Goal: Information Seeking & Learning: Learn about a topic

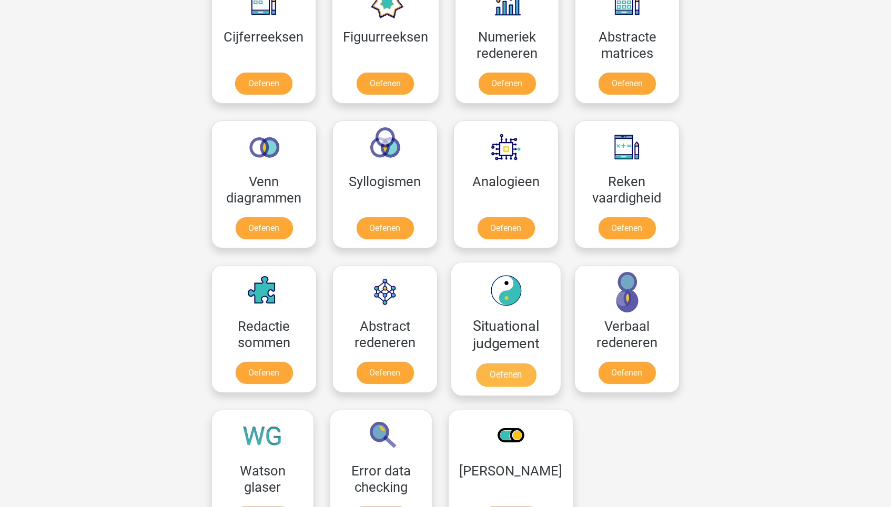
scroll to position [553, 0]
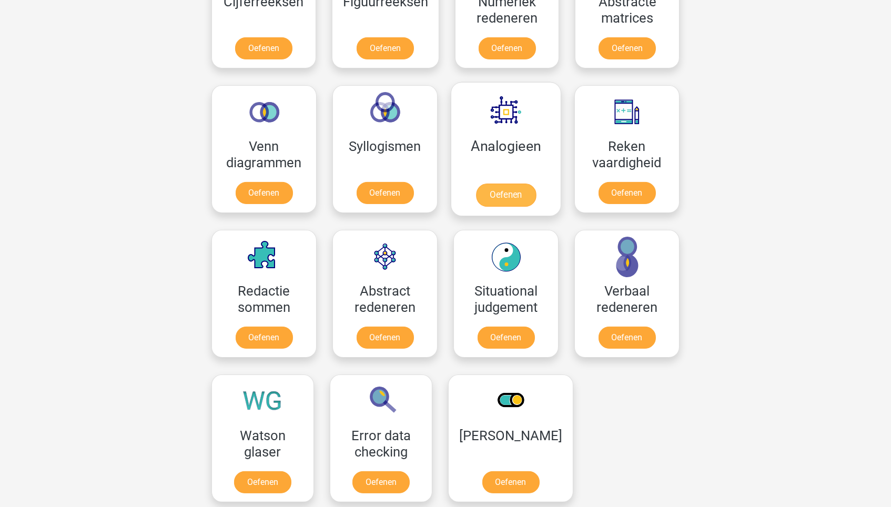
click at [518, 184] on link "Oefenen" at bounding box center [506, 195] width 60 height 23
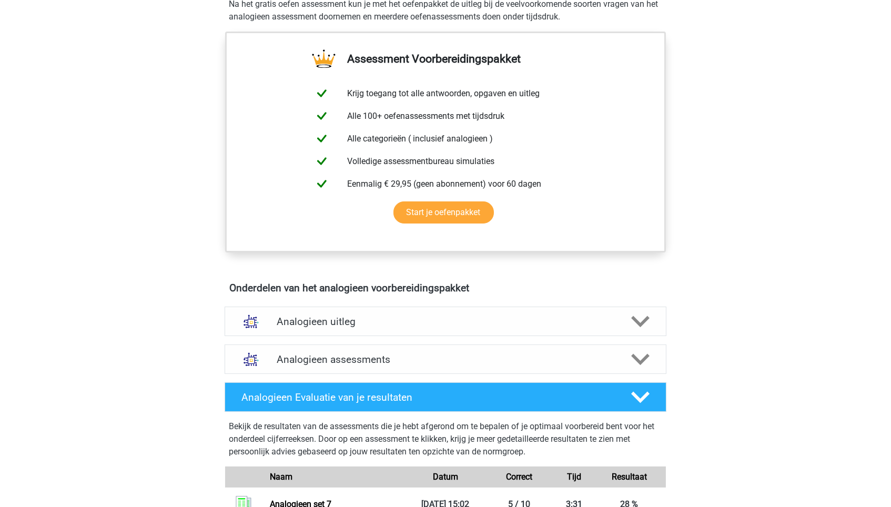
scroll to position [411, 0]
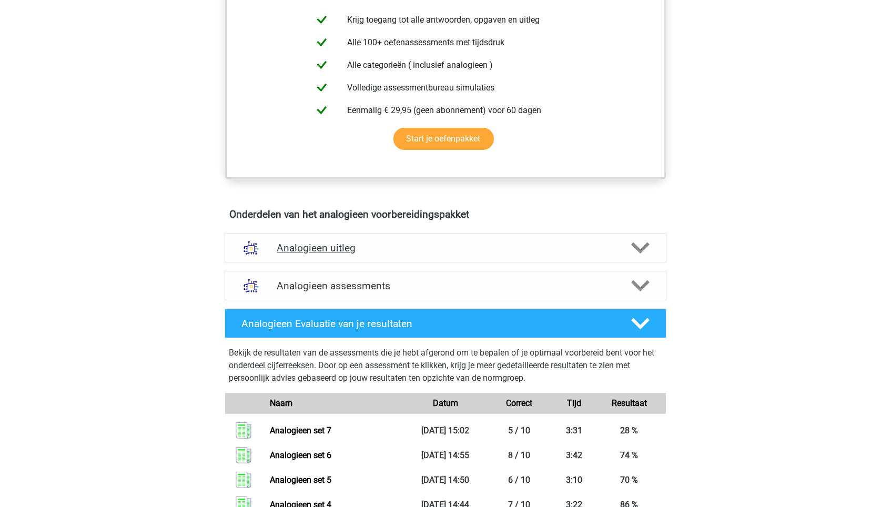
click at [417, 257] on div "Analogieen uitleg" at bounding box center [446, 247] width 442 height 29
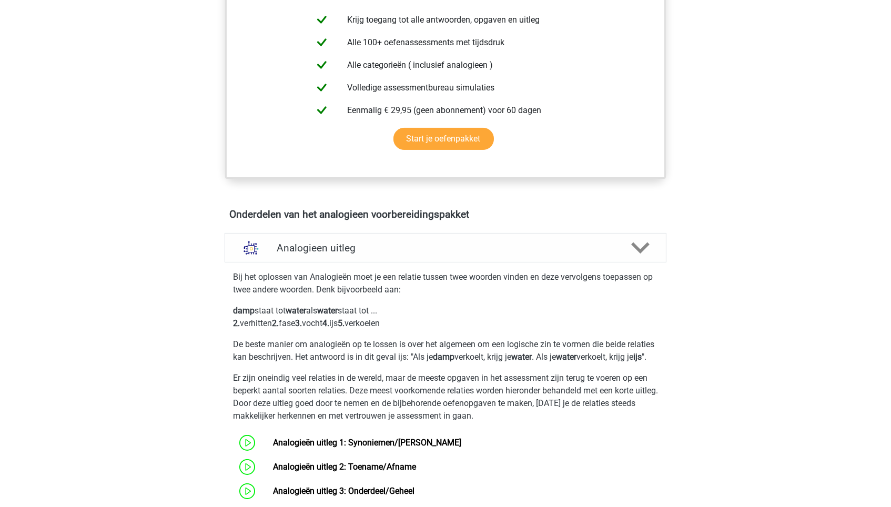
scroll to position [468, 0]
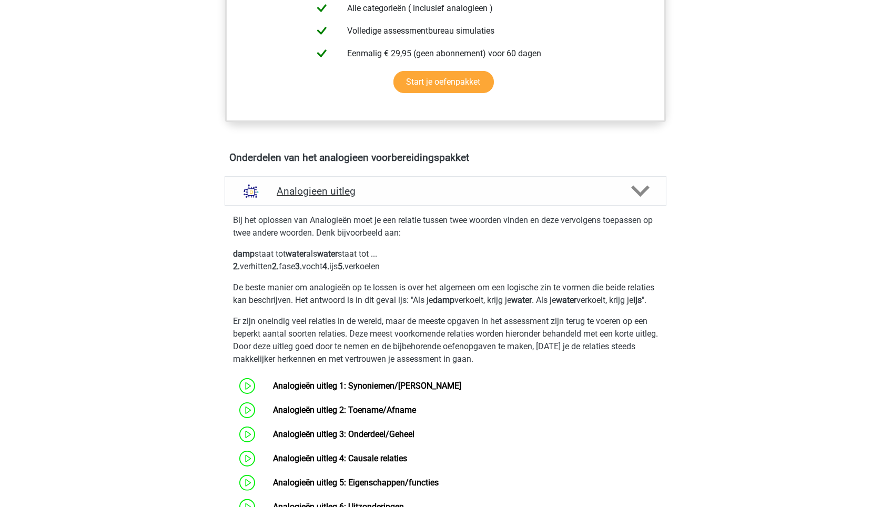
click at [438, 195] on div "Analogieen uitleg" at bounding box center [446, 190] width 442 height 29
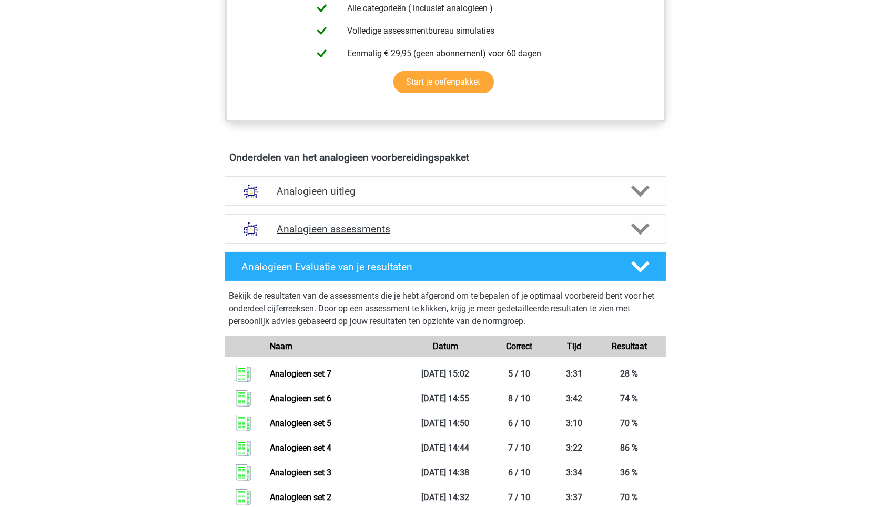
click at [437, 232] on div "Analogieen assessments" at bounding box center [446, 228] width 442 height 29
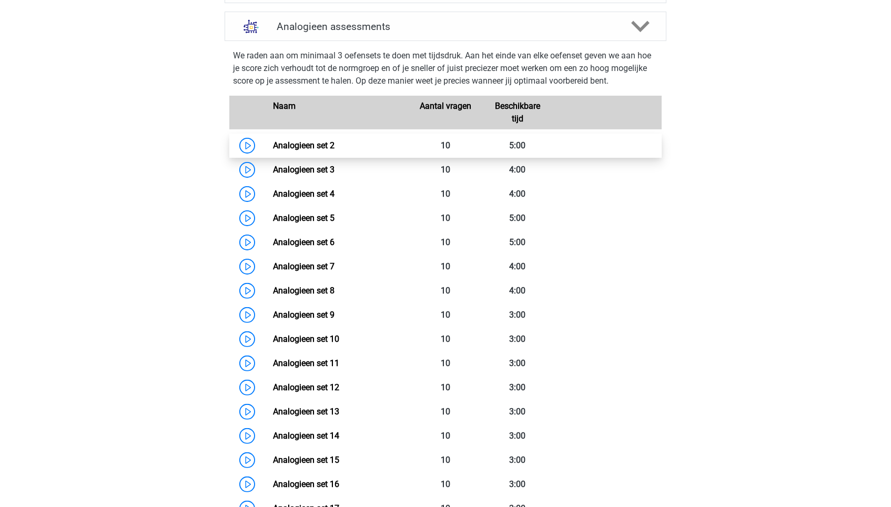
scroll to position [692, 0]
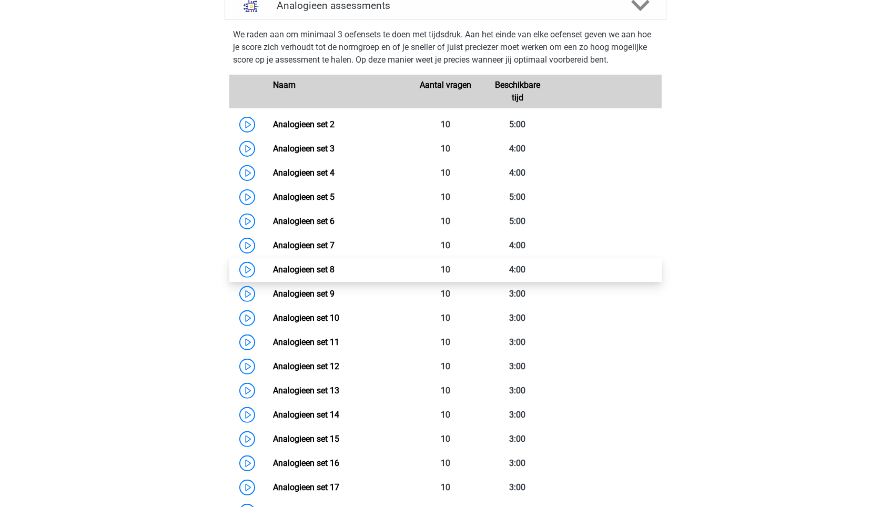
click at [335, 273] on link "Analogieen set 8" at bounding box center [304, 270] width 62 height 10
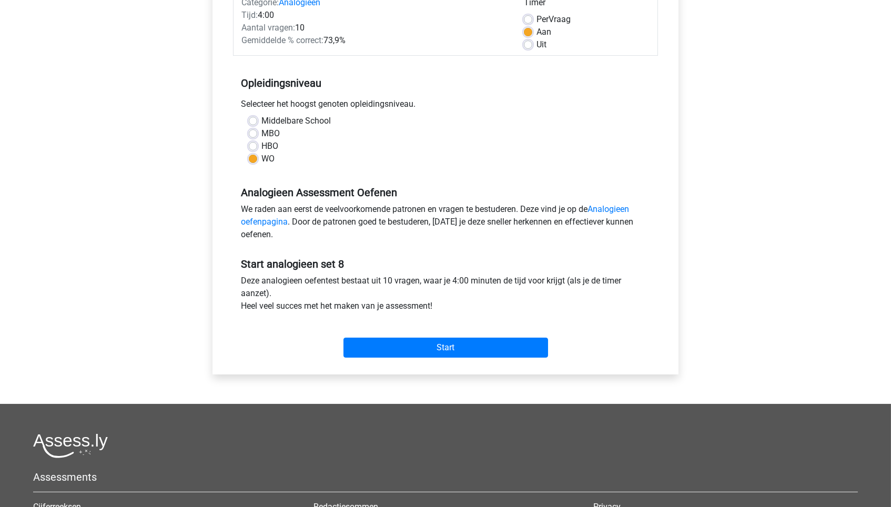
scroll to position [177, 0]
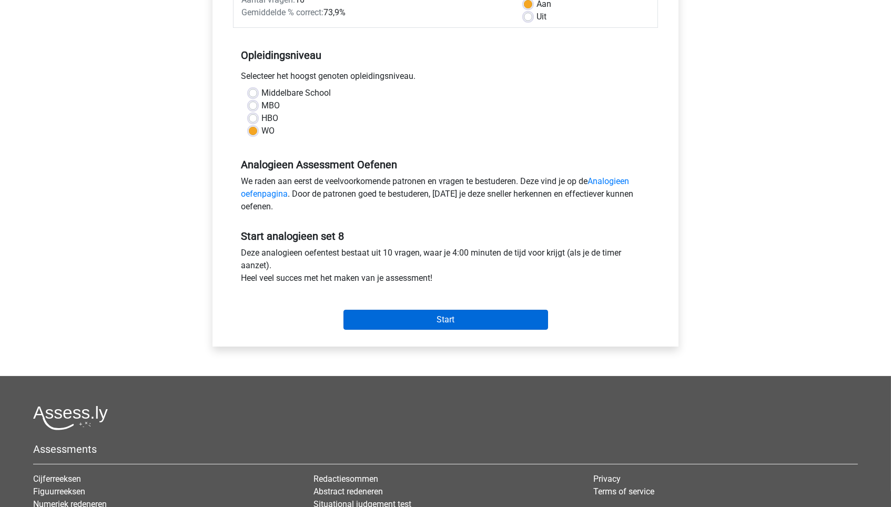
click at [453, 324] on input "Start" at bounding box center [446, 320] width 205 height 20
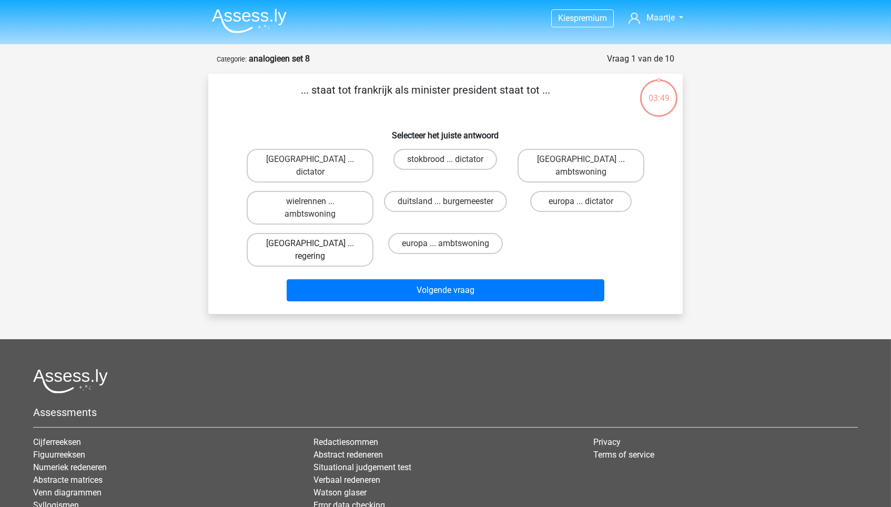
click at [341, 233] on label "parijs ... regering" at bounding box center [310, 250] width 127 height 34
click at [317, 244] on input "parijs ... regering" at bounding box center [313, 247] width 7 height 7
radio input "true"
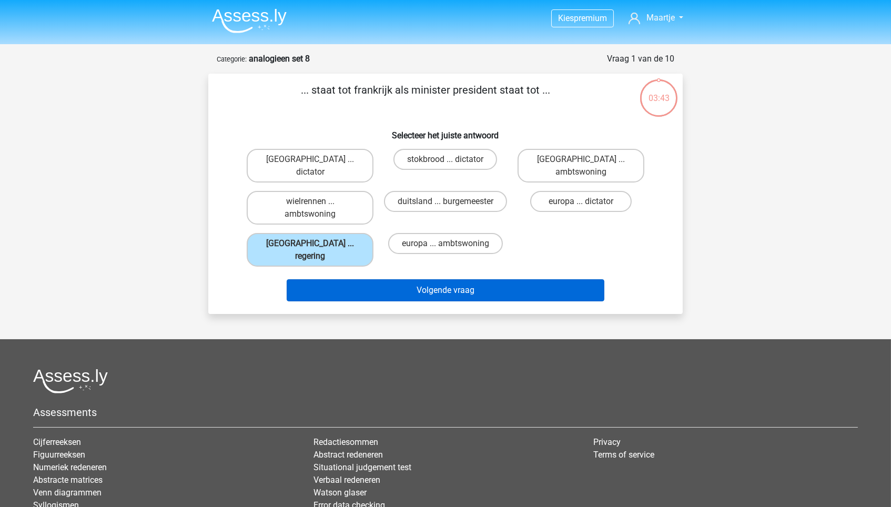
click at [519, 279] on button "Volgende vraag" at bounding box center [446, 290] width 318 height 22
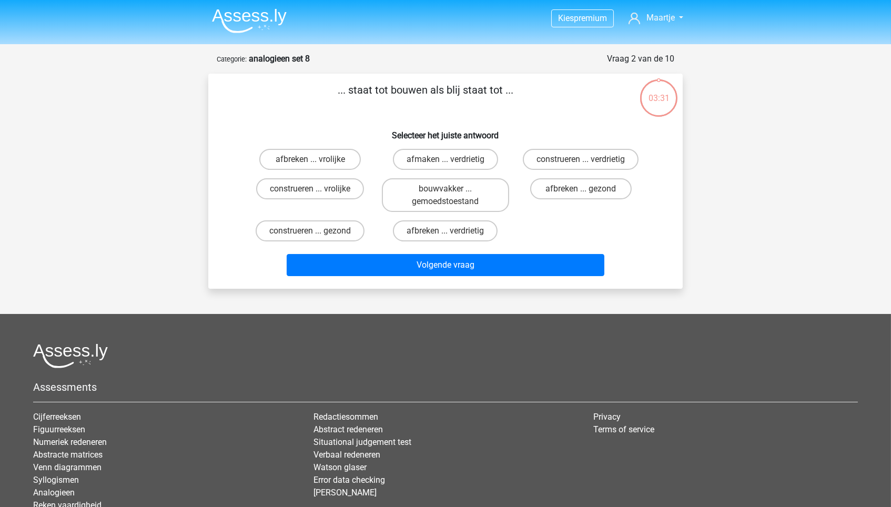
click at [215, 17] on img at bounding box center [249, 20] width 75 height 25
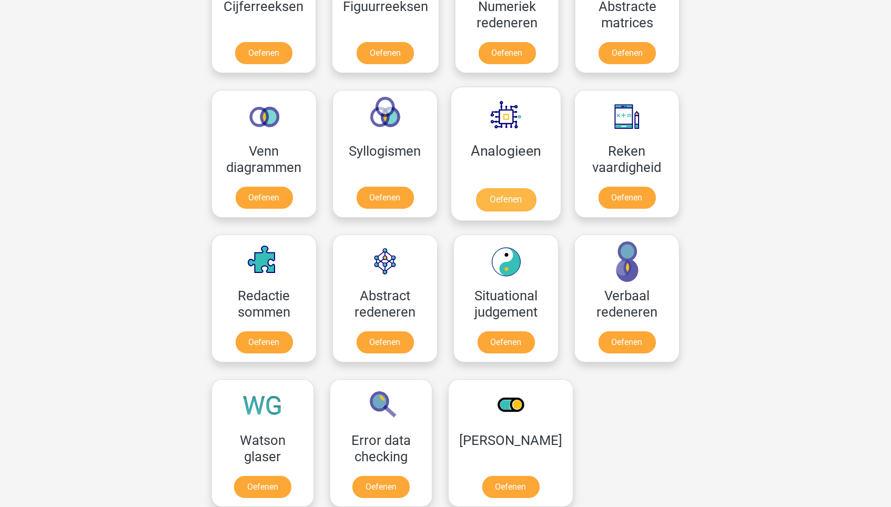
scroll to position [544, 0]
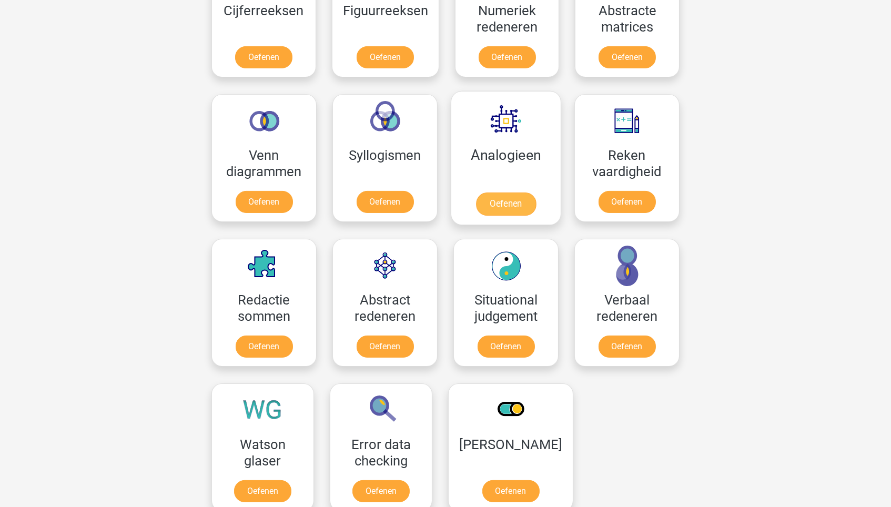
click at [499, 193] on link "Oefenen" at bounding box center [506, 204] width 60 height 23
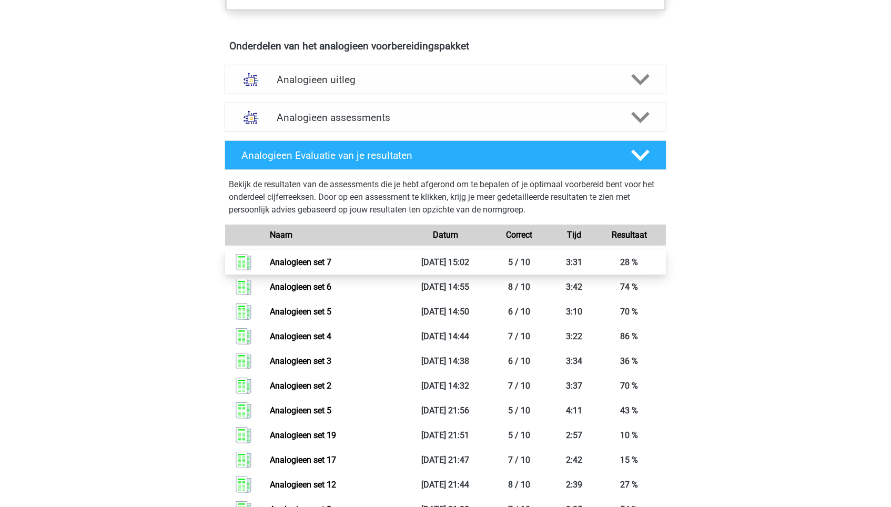
scroll to position [421, 0]
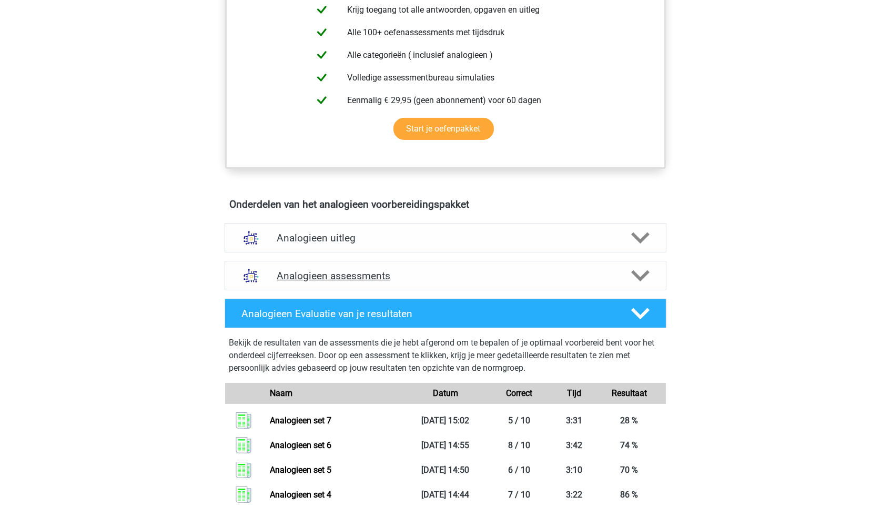
click at [381, 263] on div "Analogieen assessments" at bounding box center [446, 275] width 442 height 29
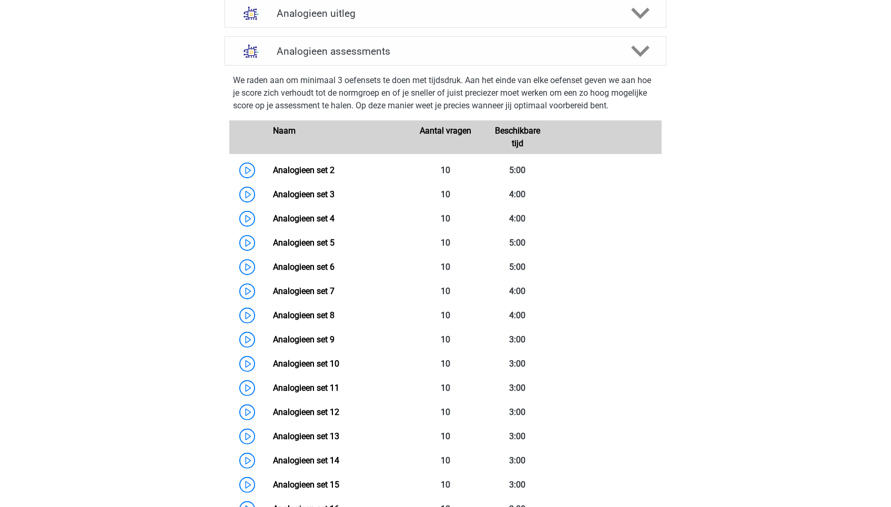
scroll to position [693, 0]
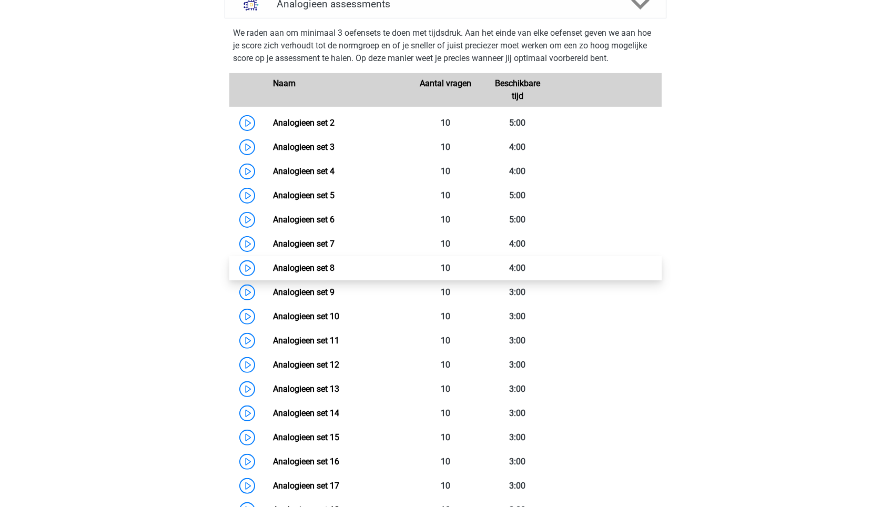
click at [335, 263] on link "Analogieen set 8" at bounding box center [304, 268] width 62 height 10
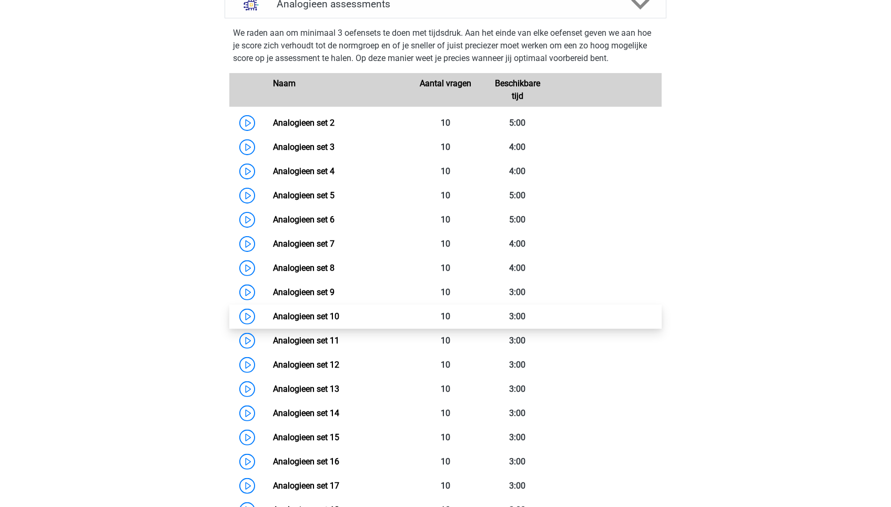
click at [334, 311] on link "Analogieen set 10" at bounding box center [306, 316] width 66 height 10
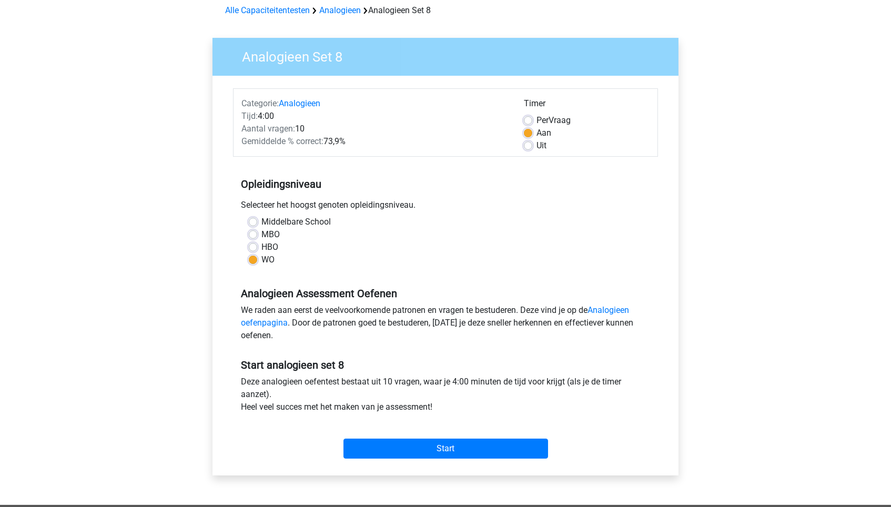
scroll to position [48, 0]
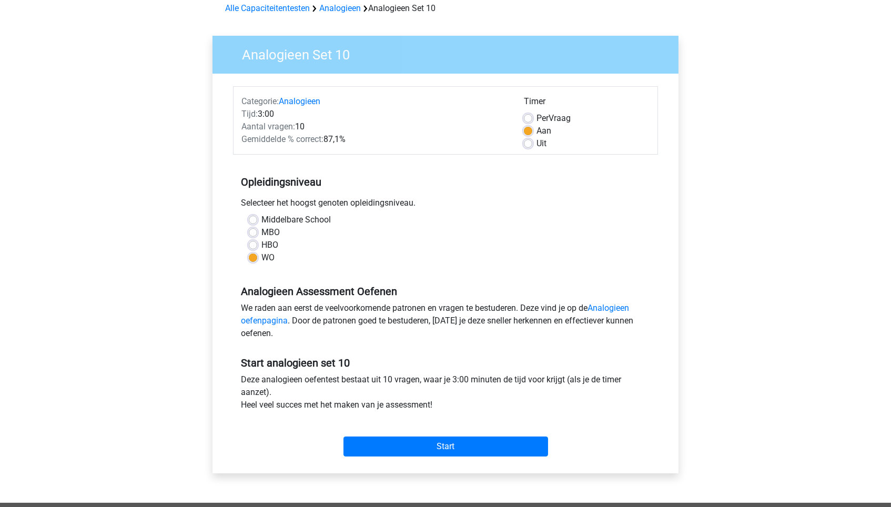
scroll to position [52, 0]
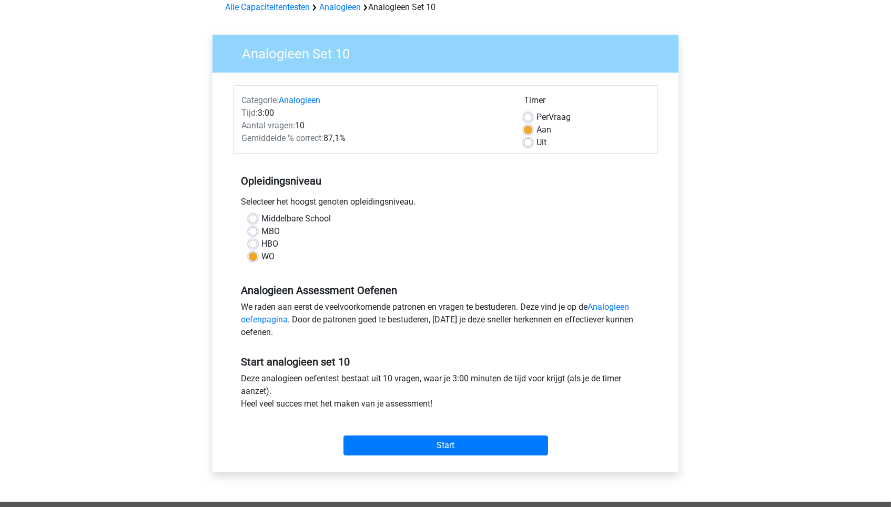
click at [400, 431] on div "Start" at bounding box center [445, 437] width 425 height 37
click at [401, 439] on input "Start" at bounding box center [446, 446] width 205 height 20
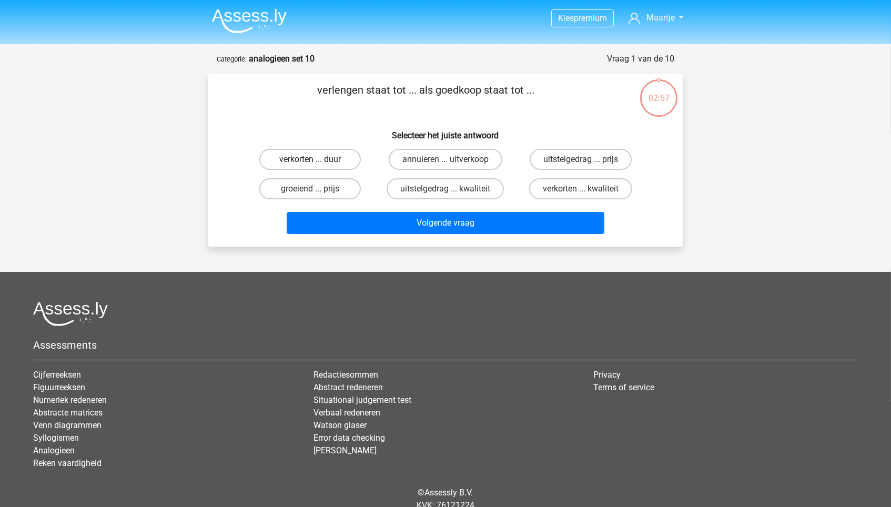
click at [345, 162] on label "verkorten ... duur" at bounding box center [310, 159] width 102 height 21
click at [317, 162] on input "verkorten ... duur" at bounding box center [313, 162] width 7 height 7
radio input "true"
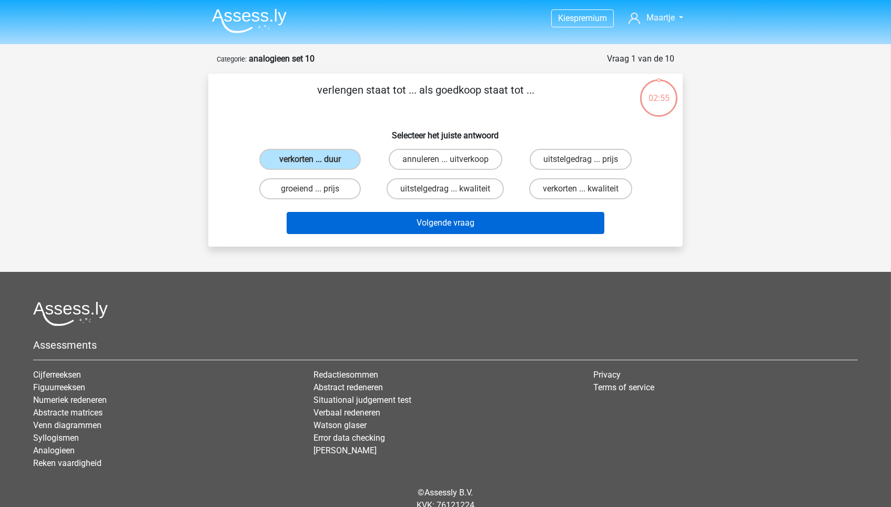
click at [361, 217] on button "Volgende vraag" at bounding box center [446, 223] width 318 height 22
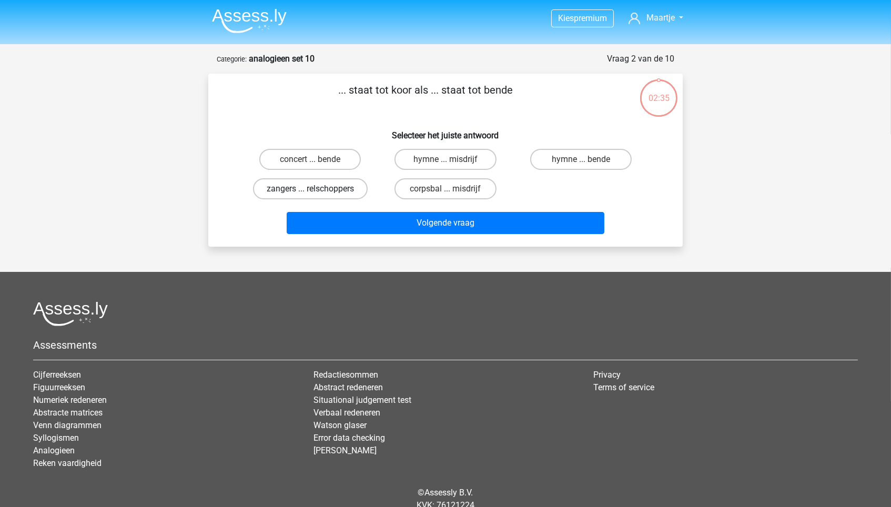
click at [345, 194] on label "zangers ... relschoppers" at bounding box center [310, 188] width 115 height 21
click at [317, 194] on input "zangers ... relschoppers" at bounding box center [313, 192] width 7 height 7
radio input "true"
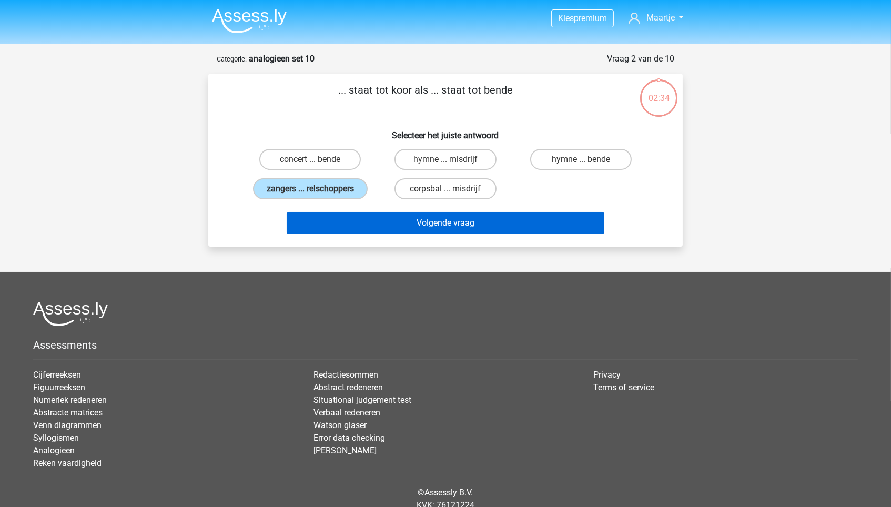
click at [385, 233] on button "Volgende vraag" at bounding box center [446, 223] width 318 height 22
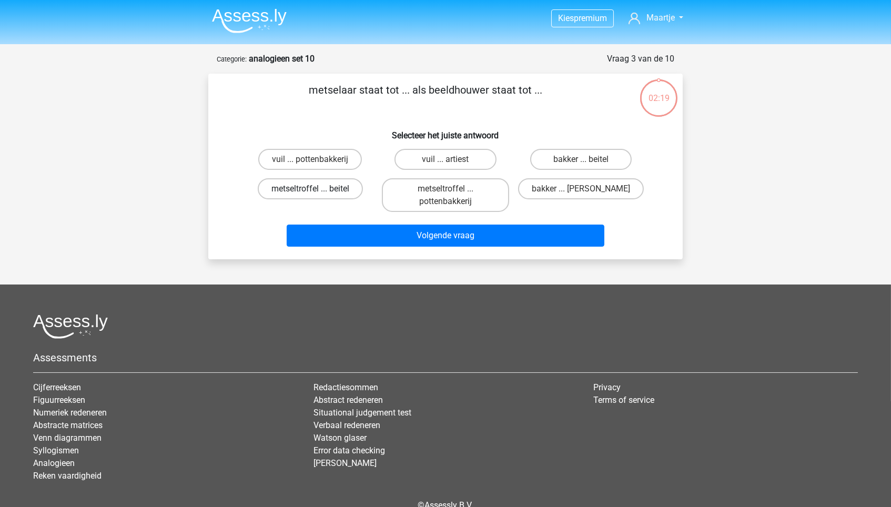
click at [332, 194] on label "metseltroffel ... beitel" at bounding box center [310, 188] width 105 height 21
click at [317, 194] on input "metseltroffel ... beitel" at bounding box center [313, 192] width 7 height 7
radio input "true"
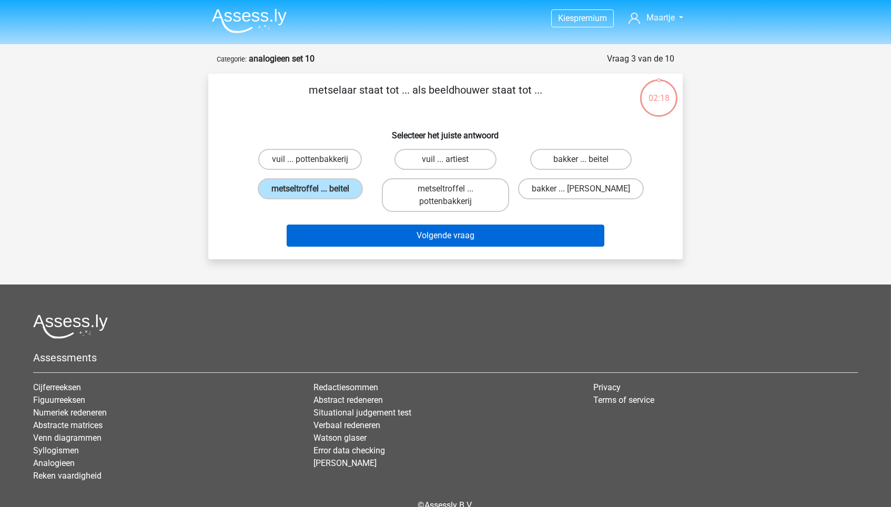
click at [345, 227] on button "Volgende vraag" at bounding box center [446, 236] width 318 height 22
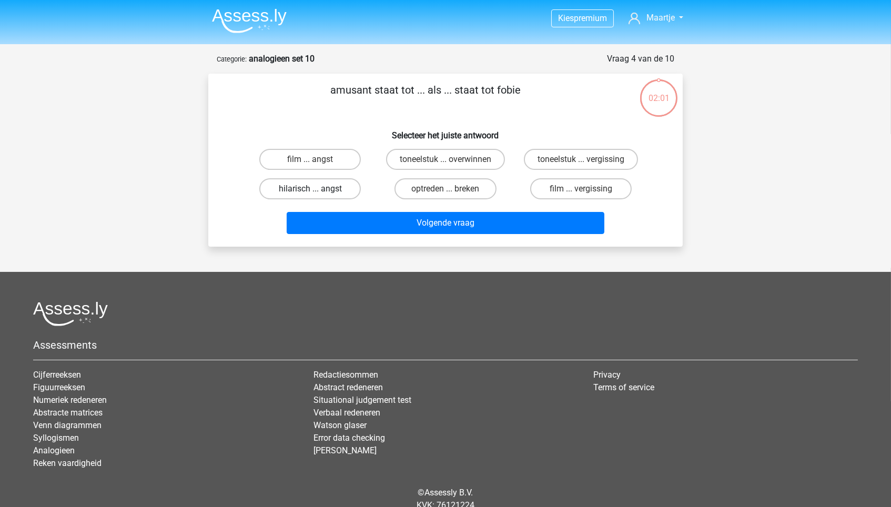
click at [349, 188] on label "hilarisch ... angst" at bounding box center [310, 188] width 102 height 21
click at [317, 189] on input "hilarisch ... angst" at bounding box center [313, 192] width 7 height 7
radio input "true"
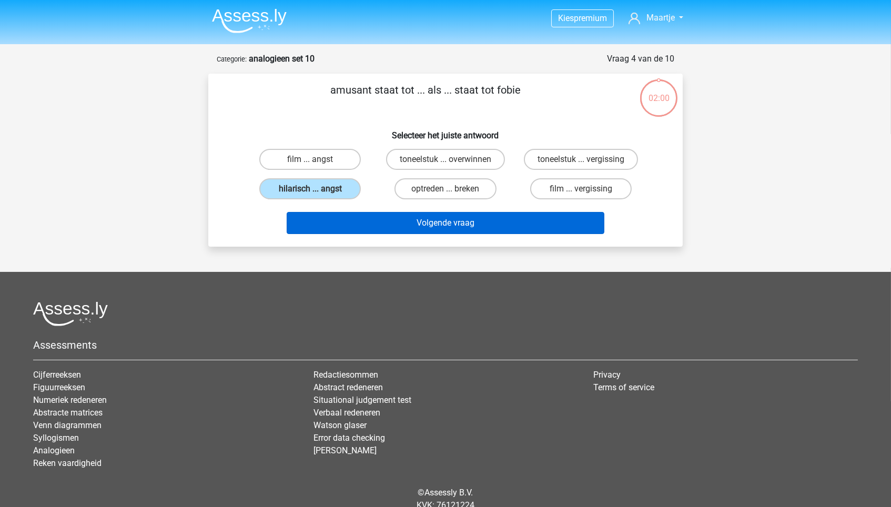
click at [374, 226] on button "Volgende vraag" at bounding box center [446, 223] width 318 height 22
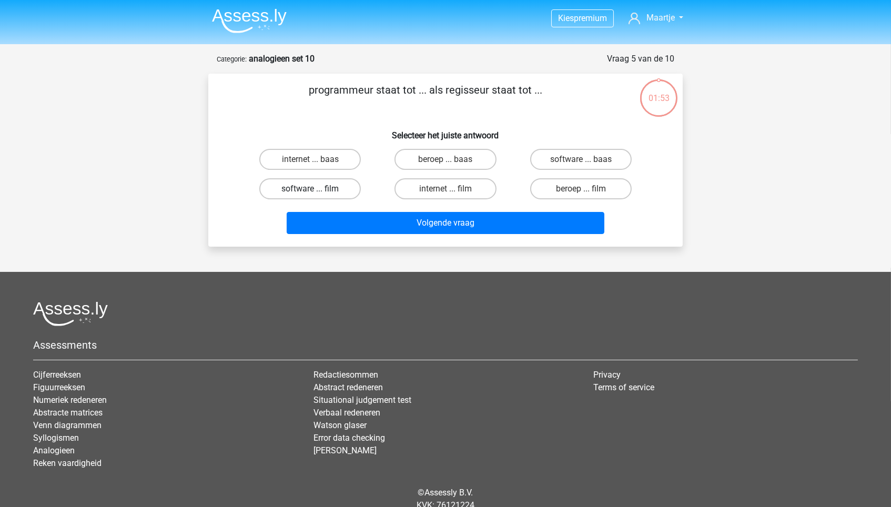
click at [336, 187] on label "software ... film" at bounding box center [310, 188] width 102 height 21
click at [317, 189] on input "software ... film" at bounding box center [313, 192] width 7 height 7
radio input "true"
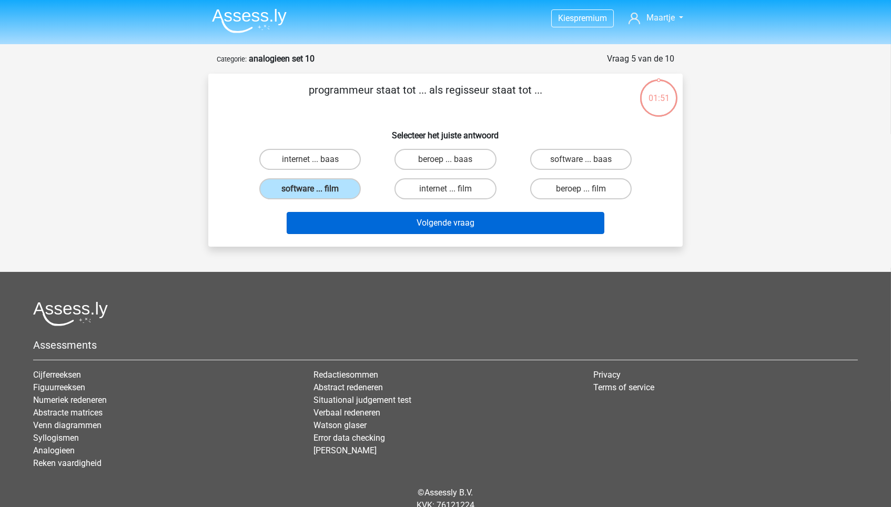
click at [359, 218] on button "Volgende vraag" at bounding box center [446, 223] width 318 height 22
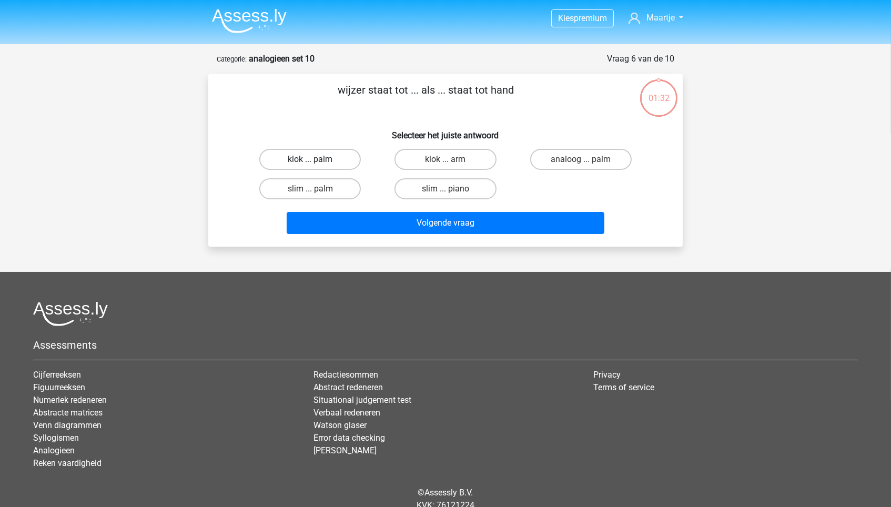
click at [336, 159] on label "klok ... palm" at bounding box center [310, 159] width 102 height 21
click at [317, 159] on input "klok ... palm" at bounding box center [313, 162] width 7 height 7
radio input "true"
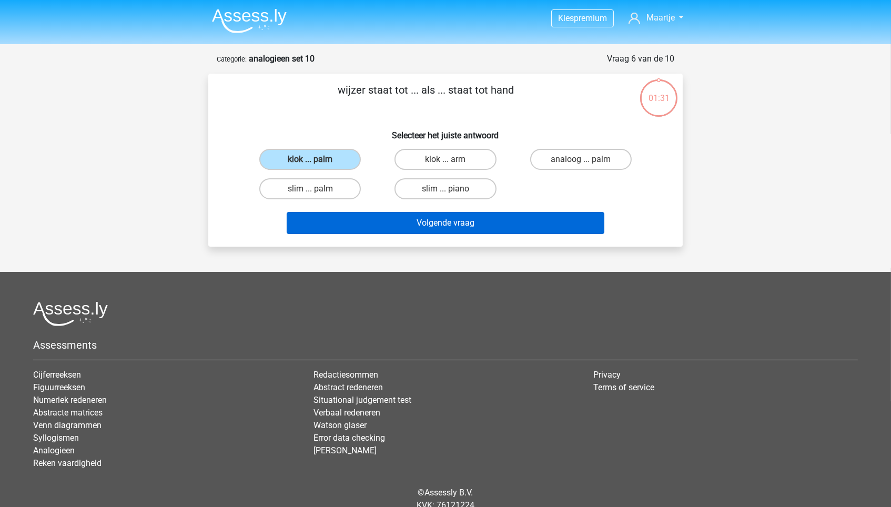
click at [389, 227] on button "Volgende vraag" at bounding box center [446, 223] width 318 height 22
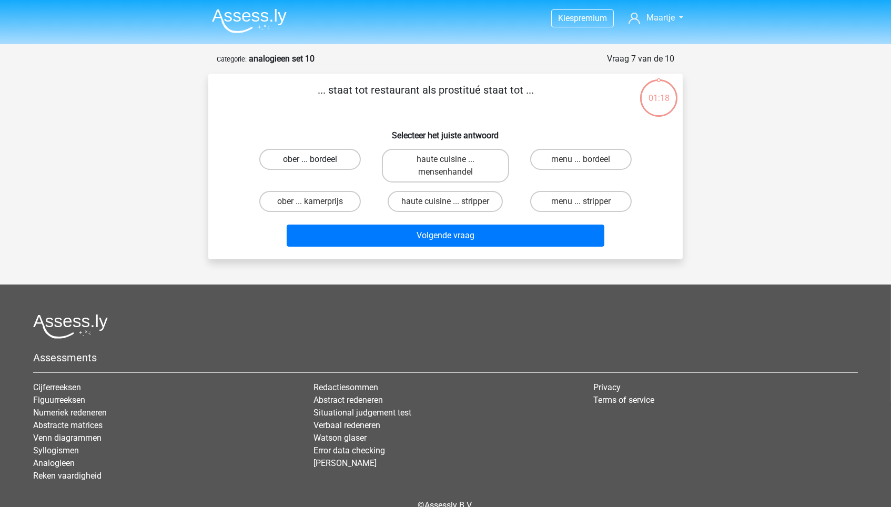
click at [328, 164] on label "ober ... bordeel" at bounding box center [310, 159] width 102 height 21
click at [317, 164] on input "ober ... bordeel" at bounding box center [313, 162] width 7 height 7
radio input "true"
click at [383, 248] on div "Volgende vraag" at bounding box center [446, 238] width 406 height 26
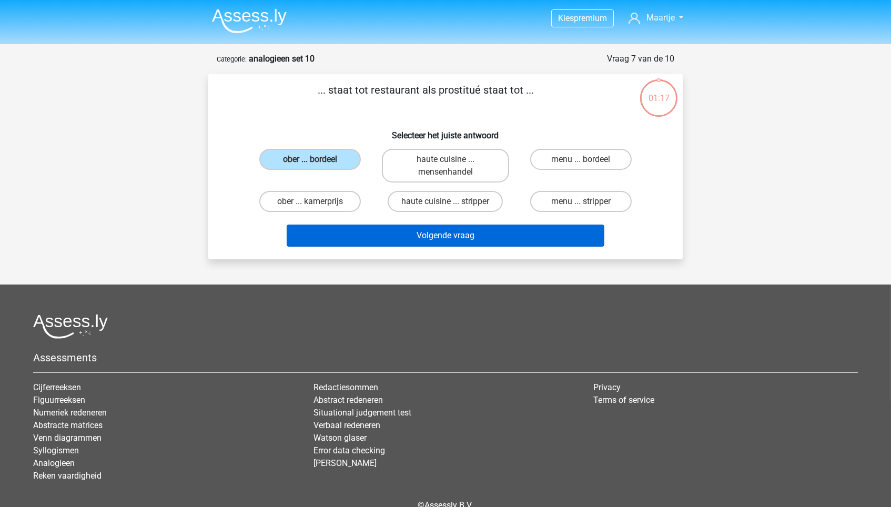
click at [393, 239] on button "Volgende vraag" at bounding box center [446, 236] width 318 height 22
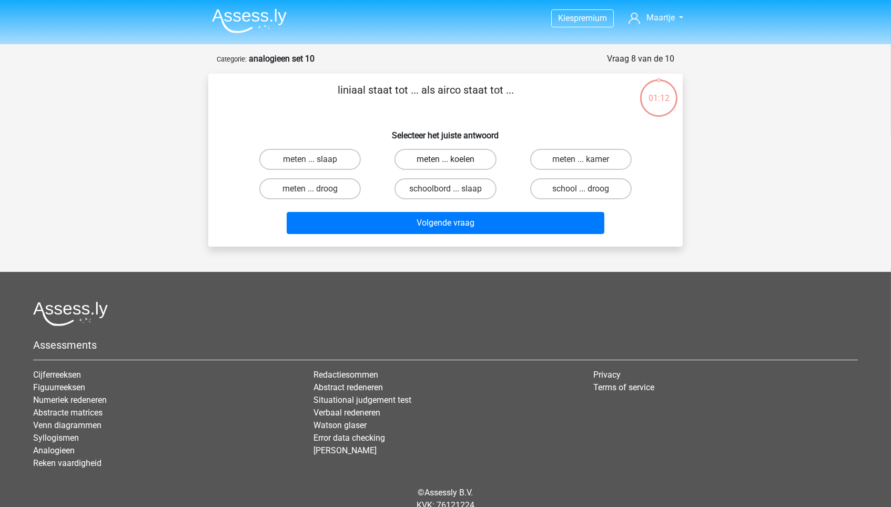
click at [438, 169] on label "meten ... koelen" at bounding box center [446, 159] width 102 height 21
click at [446, 166] on input "meten ... koelen" at bounding box center [449, 162] width 7 height 7
radio input "true"
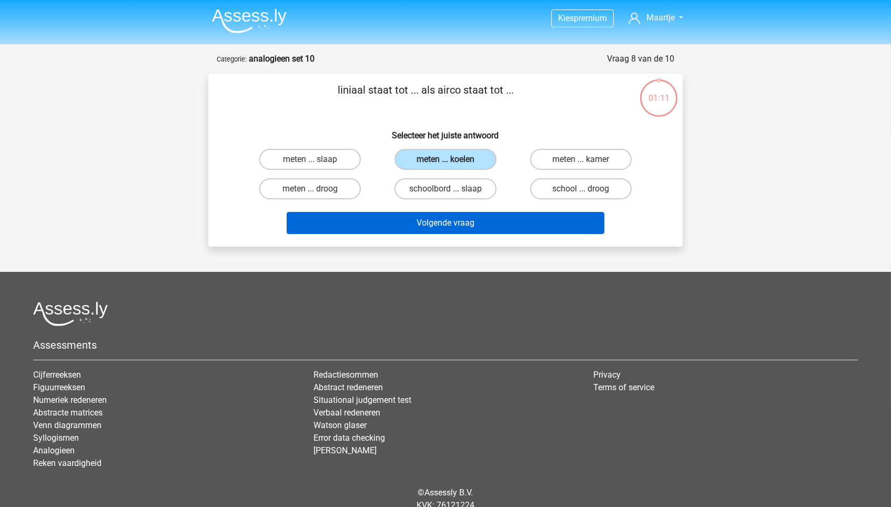
click at [450, 220] on button "Volgende vraag" at bounding box center [446, 223] width 318 height 22
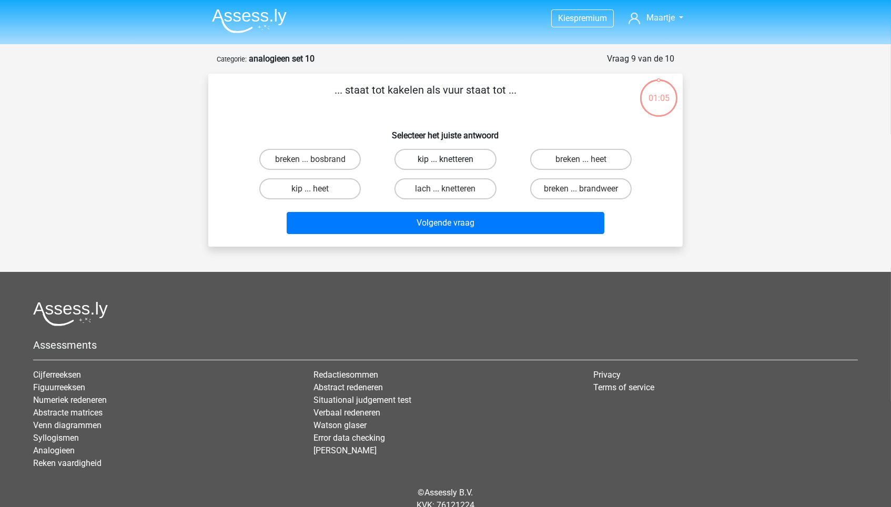
click at [458, 162] on label "kip ... knetteren" at bounding box center [446, 159] width 102 height 21
click at [452, 162] on input "kip ... knetteren" at bounding box center [449, 162] width 7 height 7
radio input "true"
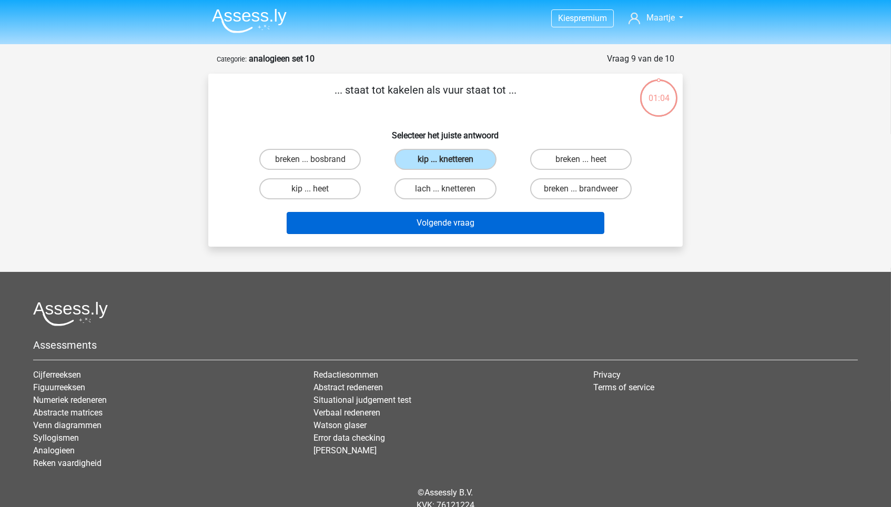
click at [462, 216] on button "Volgende vraag" at bounding box center [446, 223] width 318 height 22
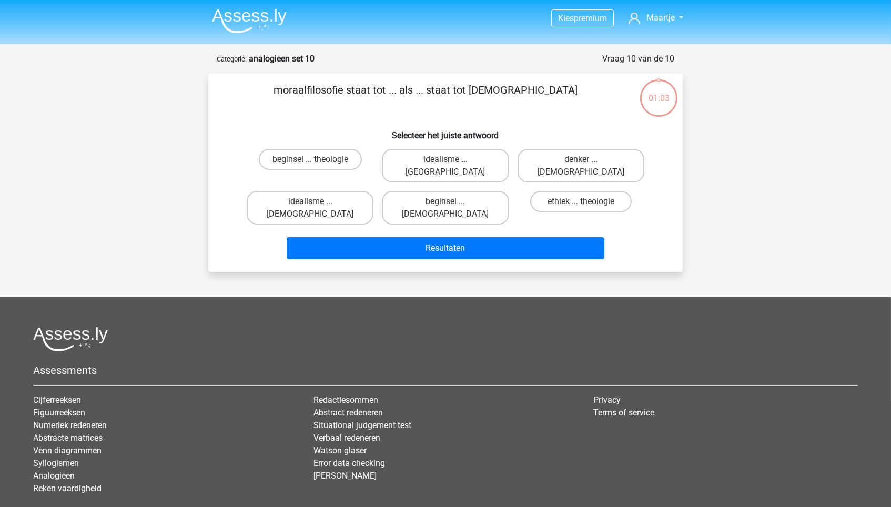
click at [462, 237] on button "Resultaten" at bounding box center [446, 248] width 318 height 22
click at [390, 192] on div "beginsel ... atheïsme" at bounding box center [445, 208] width 127 height 34
click at [328, 160] on label "beginsel ... theologie" at bounding box center [310, 159] width 103 height 21
click at [317, 160] on input "beginsel ... theologie" at bounding box center [313, 162] width 7 height 7
radio input "true"
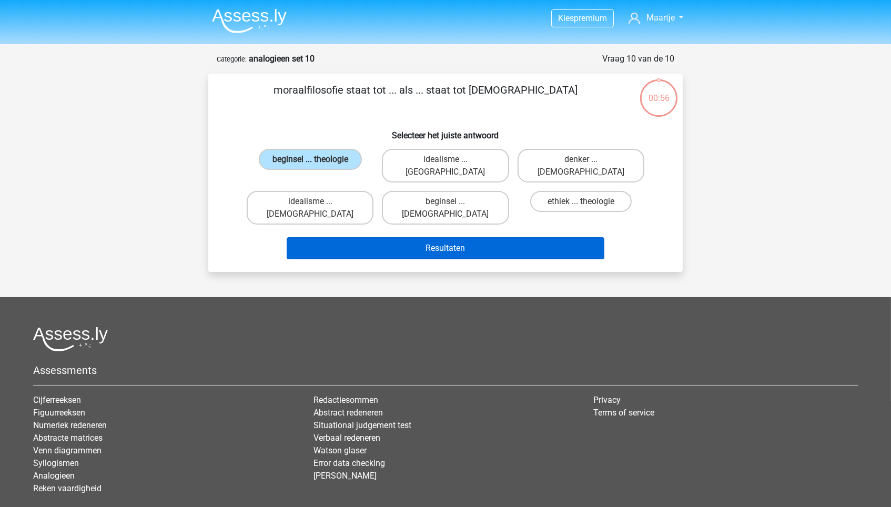
click at [377, 237] on button "Resultaten" at bounding box center [446, 248] width 318 height 22
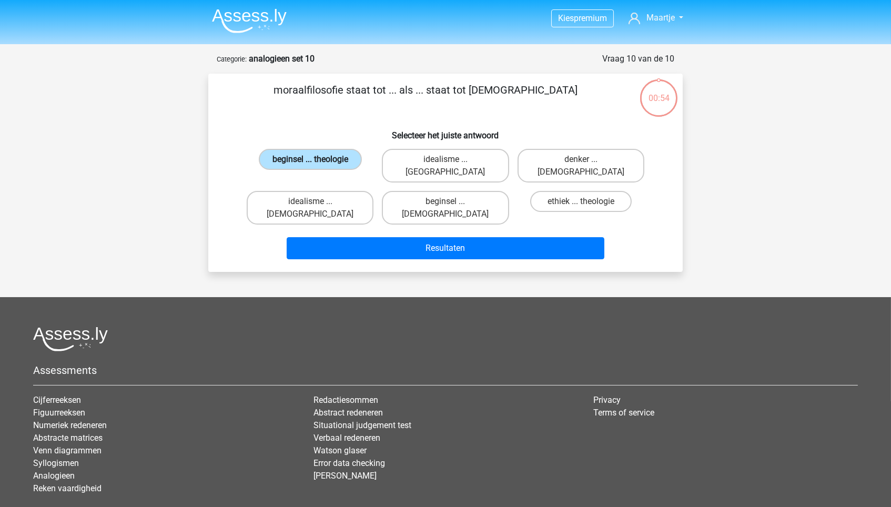
click at [326, 157] on label "beginsel ... theologie" at bounding box center [310, 159] width 103 height 21
click at [317, 159] on input "beginsel ... theologie" at bounding box center [313, 162] width 7 height 7
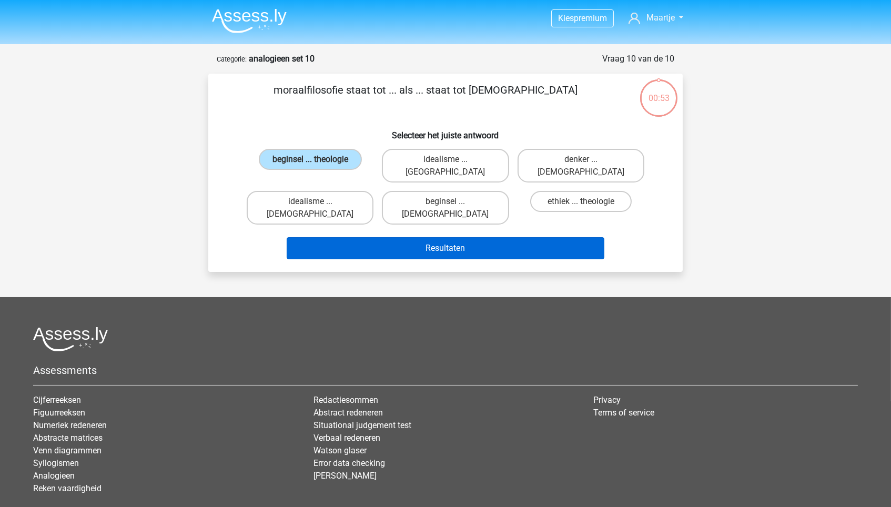
click at [376, 237] on button "Resultaten" at bounding box center [446, 248] width 318 height 22
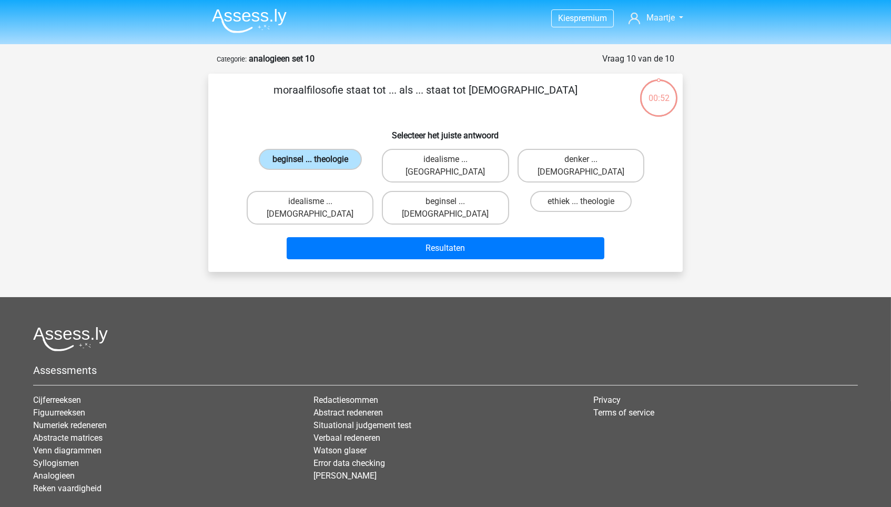
click at [307, 164] on label "beginsel ... theologie" at bounding box center [310, 159] width 103 height 21
click at [310, 164] on input "beginsel ... theologie" at bounding box center [313, 162] width 7 height 7
click at [307, 164] on label "beginsel ... theologie" at bounding box center [310, 159] width 103 height 21
click at [310, 164] on input "beginsel ... theologie" at bounding box center [313, 162] width 7 height 7
click at [307, 164] on label "beginsel ... theologie" at bounding box center [310, 159] width 103 height 21
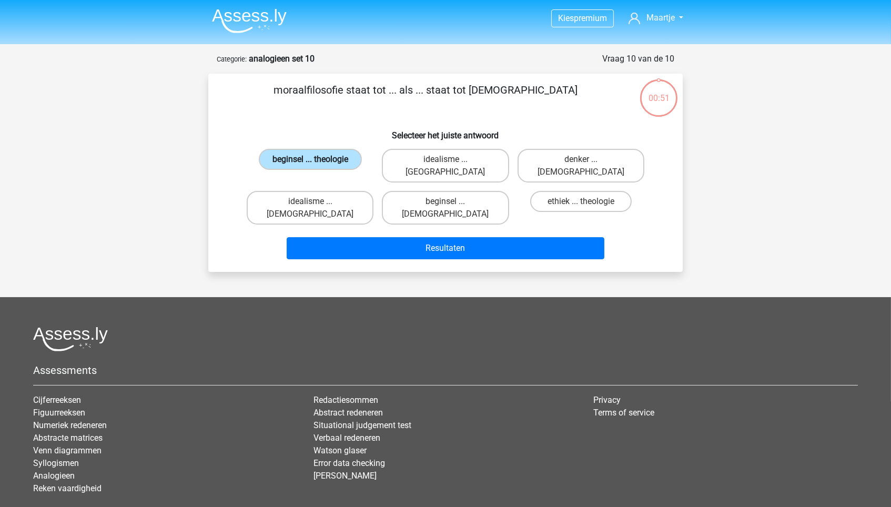
click at [310, 164] on input "beginsel ... theologie" at bounding box center [313, 162] width 7 height 7
click at [314, 201] on input "idealisme ... Christus" at bounding box center [313, 204] width 7 height 7
radio input "true"
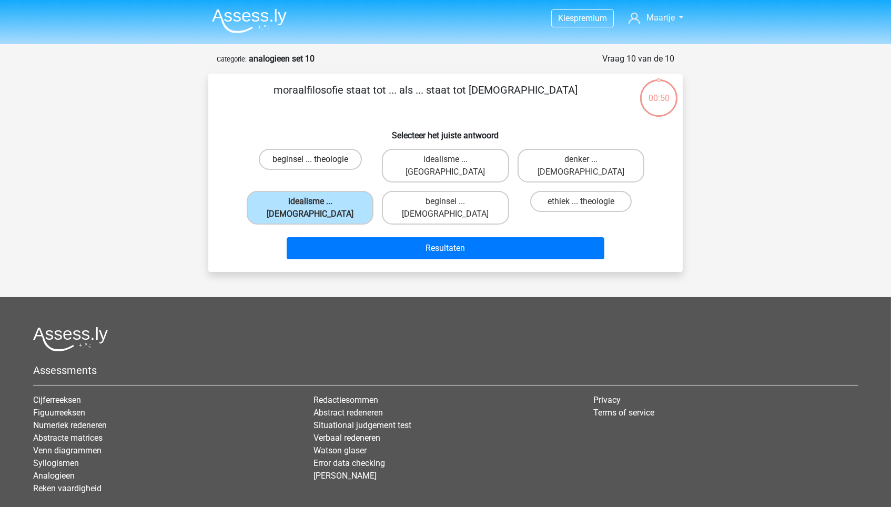
click at [318, 156] on label "beginsel ... theologie" at bounding box center [310, 159] width 103 height 21
click at [317, 159] on input "beginsel ... theologie" at bounding box center [313, 162] width 7 height 7
radio input "true"
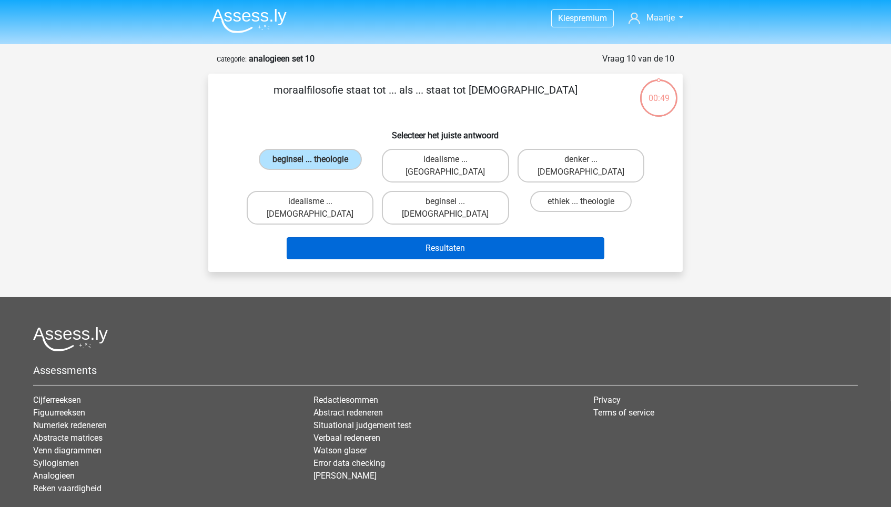
click at [370, 237] on button "Resultaten" at bounding box center [446, 248] width 318 height 22
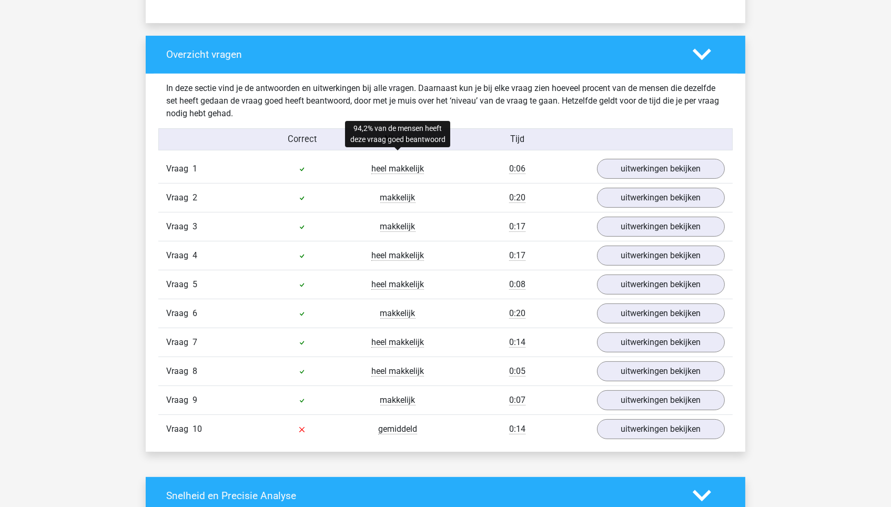
scroll to position [793, 0]
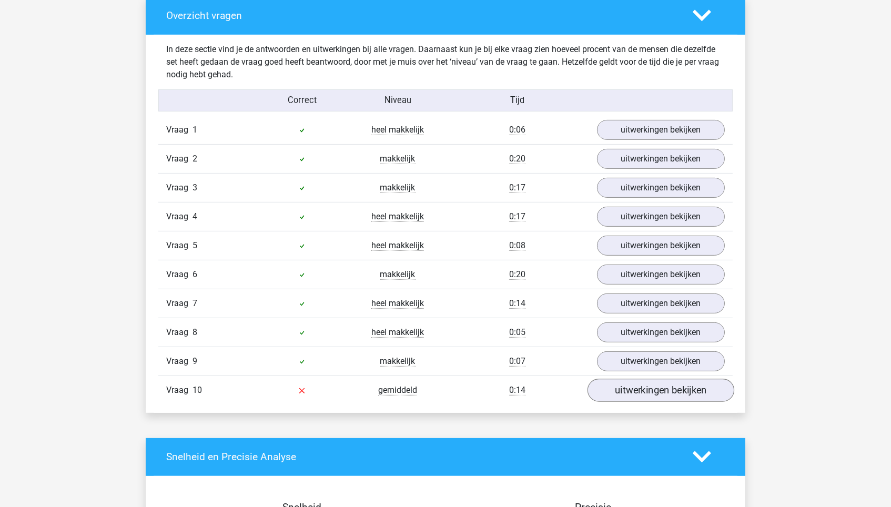
click at [628, 394] on link "uitwerkingen bekijken" at bounding box center [661, 390] width 147 height 23
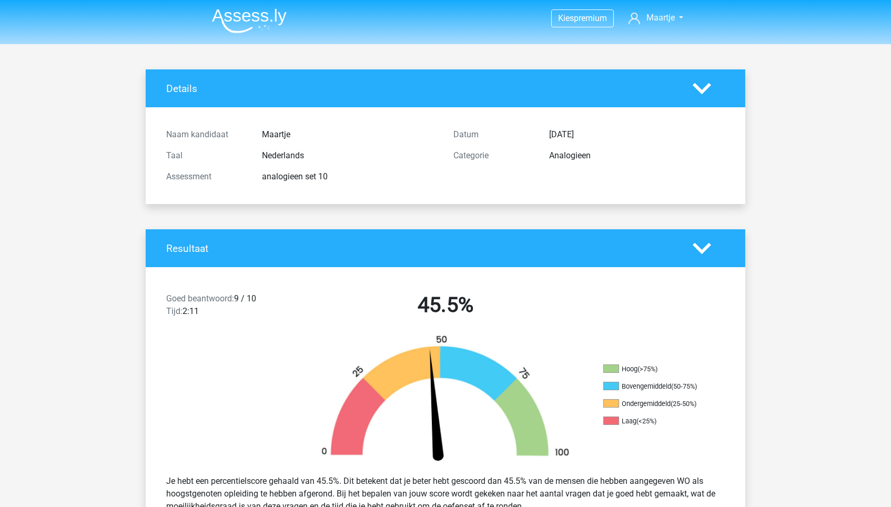
scroll to position [0, 0]
click at [271, 2] on nav "Kies premium Maartje maartbrillenburg@gmail.com" at bounding box center [446, 19] width 484 height 34
click at [271, 27] on img at bounding box center [249, 20] width 75 height 25
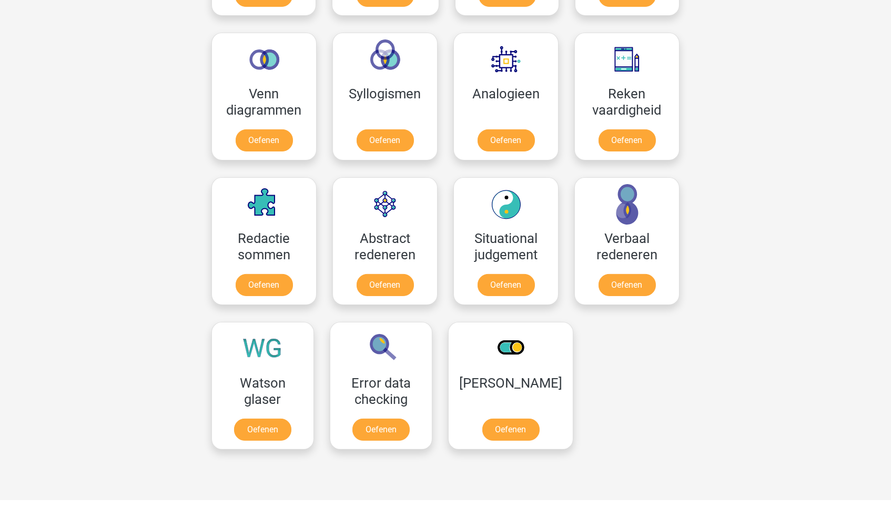
scroll to position [607, 0]
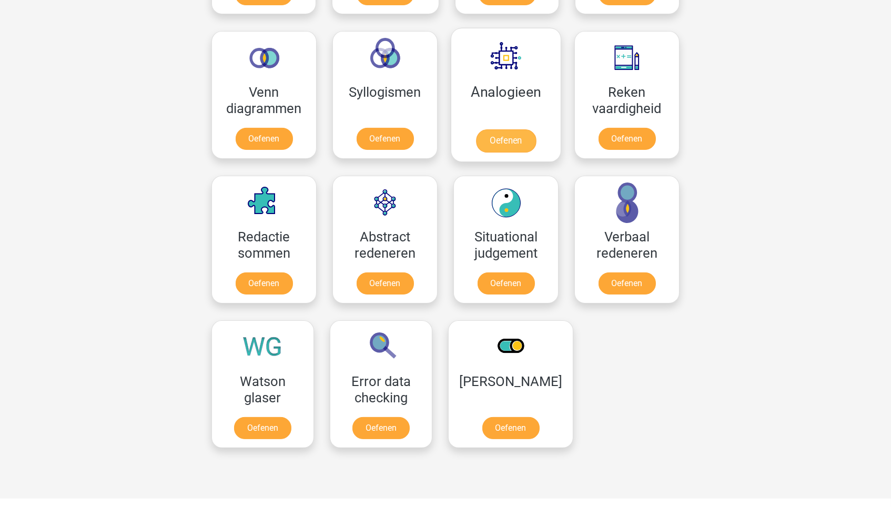
click at [517, 129] on link "Oefenen" at bounding box center [506, 140] width 60 height 23
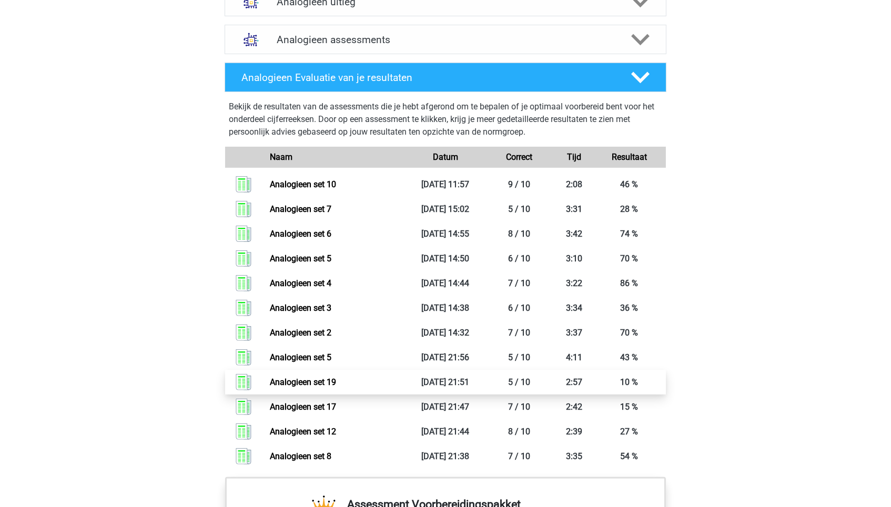
scroll to position [651, 0]
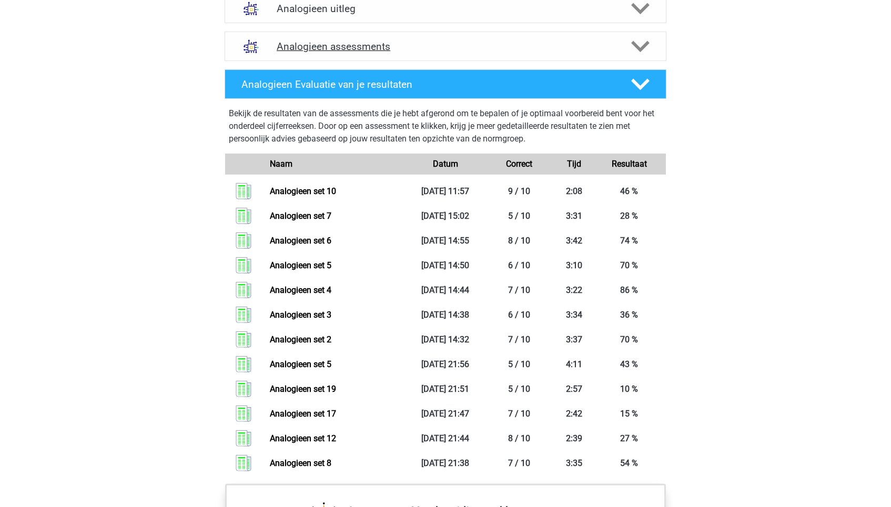
click at [611, 32] on div "Analogieen assessments" at bounding box center [446, 46] width 442 height 29
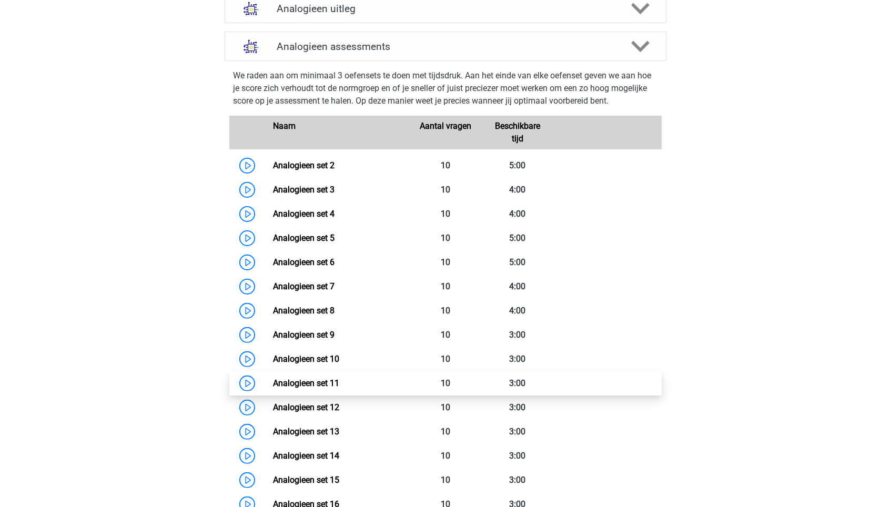
click at [339, 378] on link "Analogieen set 11" at bounding box center [306, 383] width 66 height 10
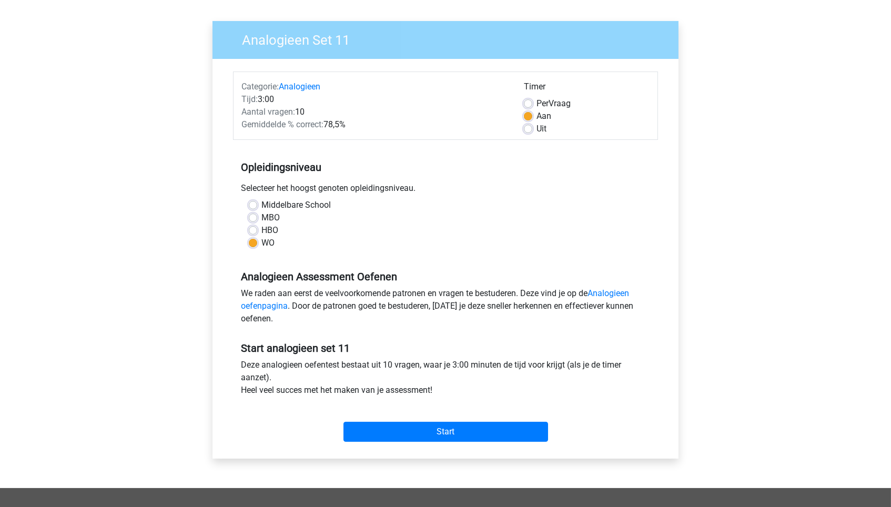
scroll to position [75, 0]
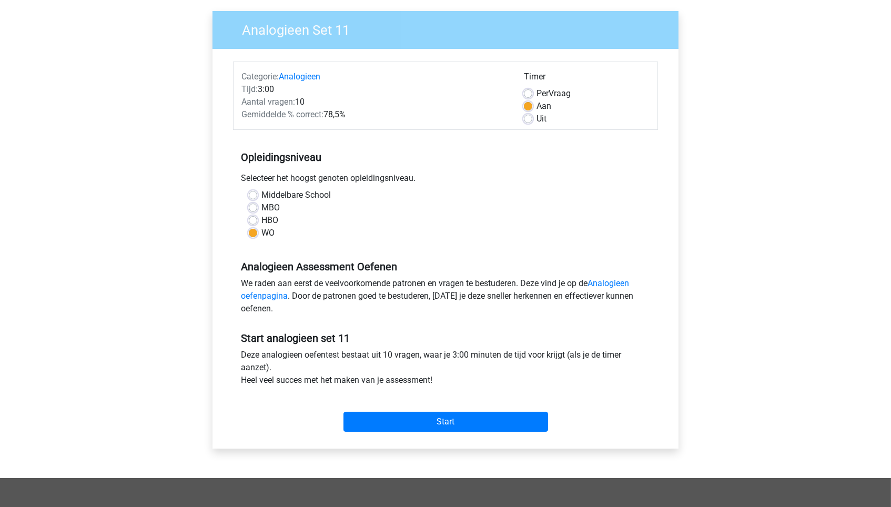
click at [430, 406] on div "Start" at bounding box center [445, 413] width 425 height 37
click at [440, 413] on input "Start" at bounding box center [446, 422] width 205 height 20
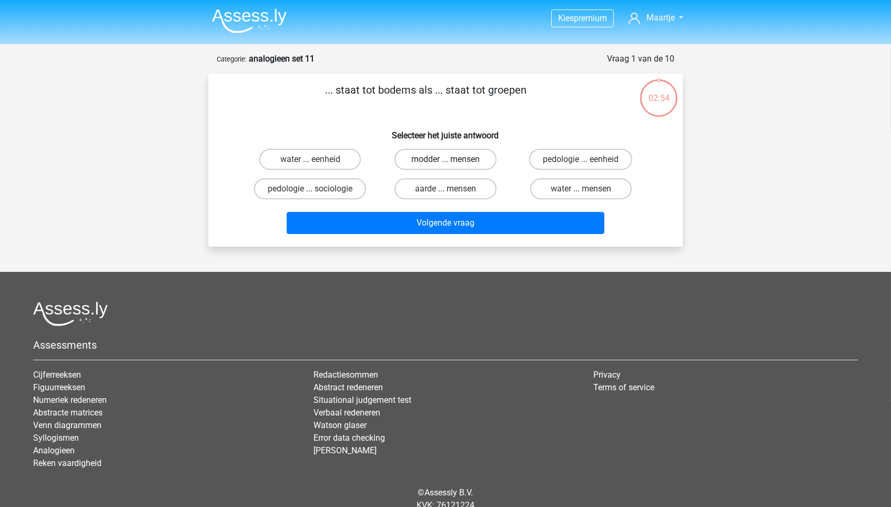
click at [472, 159] on label "modder ... mensen" at bounding box center [446, 159] width 102 height 21
click at [452, 159] on input "modder ... mensen" at bounding box center [449, 162] width 7 height 7
radio input "true"
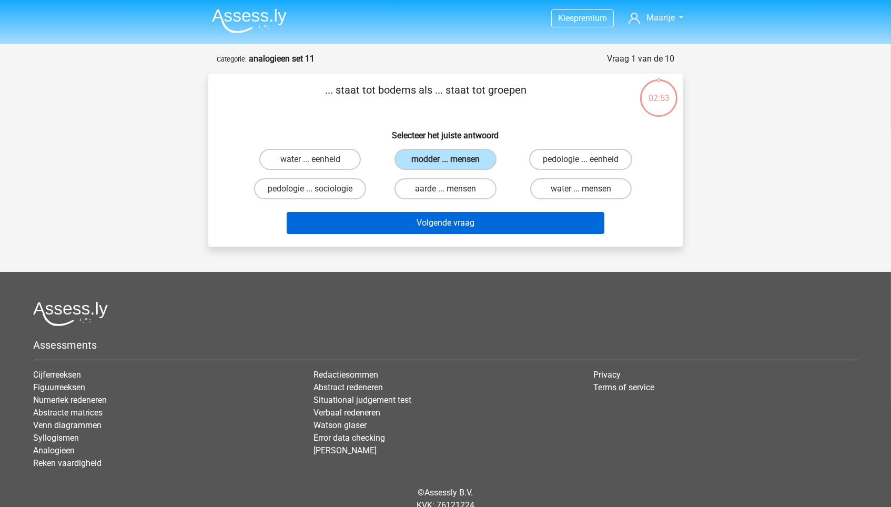
click at [469, 212] on button "Volgende vraag" at bounding box center [446, 223] width 318 height 22
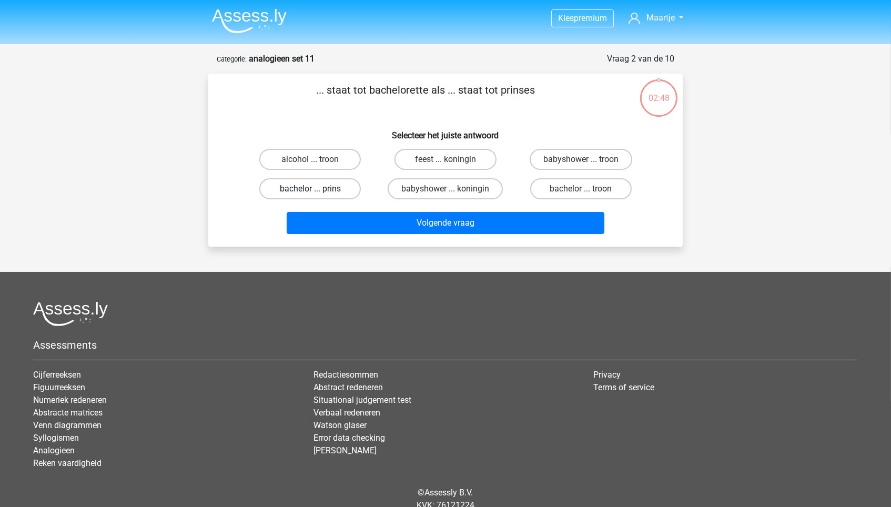
click at [349, 180] on label "bachelor ... prins" at bounding box center [310, 188] width 102 height 21
click at [317, 189] on input "bachelor ... prins" at bounding box center [313, 192] width 7 height 7
radio input "true"
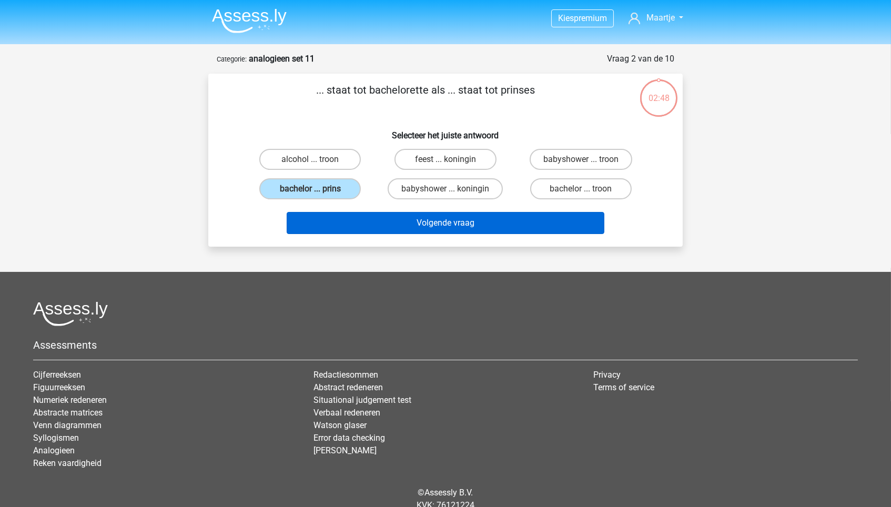
click at [384, 230] on button "Volgende vraag" at bounding box center [446, 223] width 318 height 22
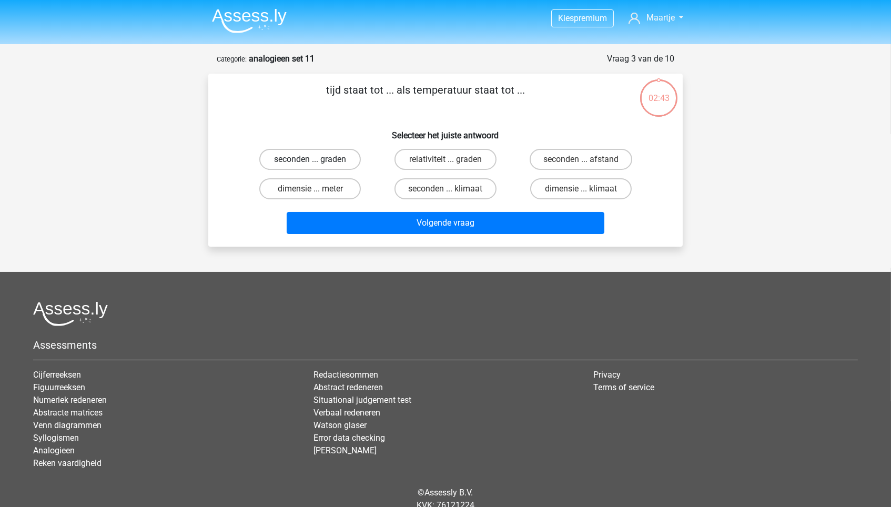
click at [350, 157] on label "seconden ... graden" at bounding box center [310, 159] width 102 height 21
click at [317, 159] on input "seconden ... graden" at bounding box center [313, 162] width 7 height 7
radio input "true"
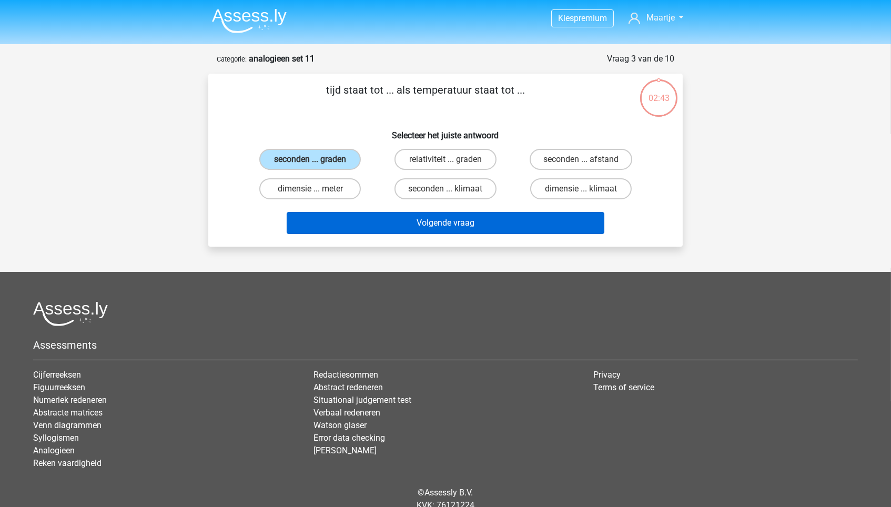
click at [371, 220] on button "Volgende vraag" at bounding box center [446, 223] width 318 height 22
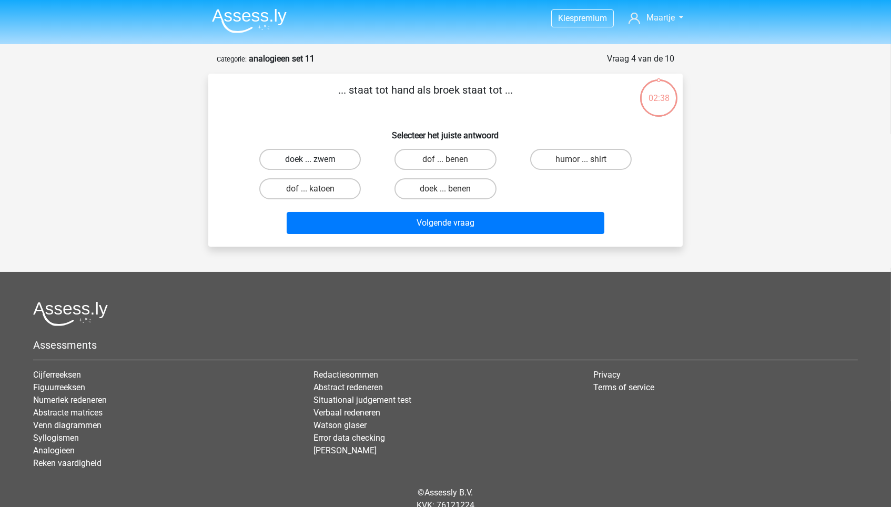
click at [336, 164] on label "doek ... zwem" at bounding box center [310, 159] width 102 height 21
click at [317, 164] on input "doek ... zwem" at bounding box center [313, 162] width 7 height 7
radio input "true"
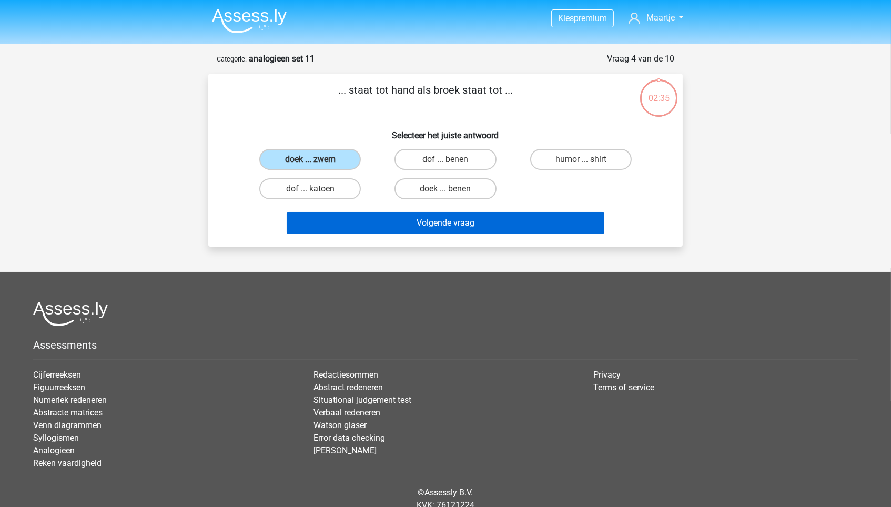
click at [388, 222] on button "Volgende vraag" at bounding box center [446, 223] width 318 height 22
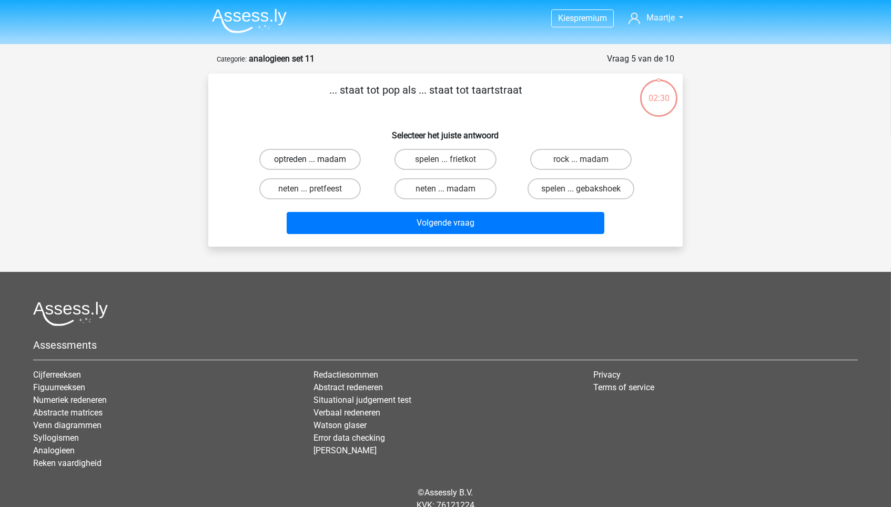
click at [347, 164] on label "optreden ... madam" at bounding box center [310, 159] width 102 height 21
click at [317, 164] on input "optreden ... madam" at bounding box center [313, 162] width 7 height 7
radio input "true"
click at [455, 195] on label "neten ... madam" at bounding box center [446, 188] width 102 height 21
click at [452, 195] on input "neten ... madam" at bounding box center [449, 192] width 7 height 7
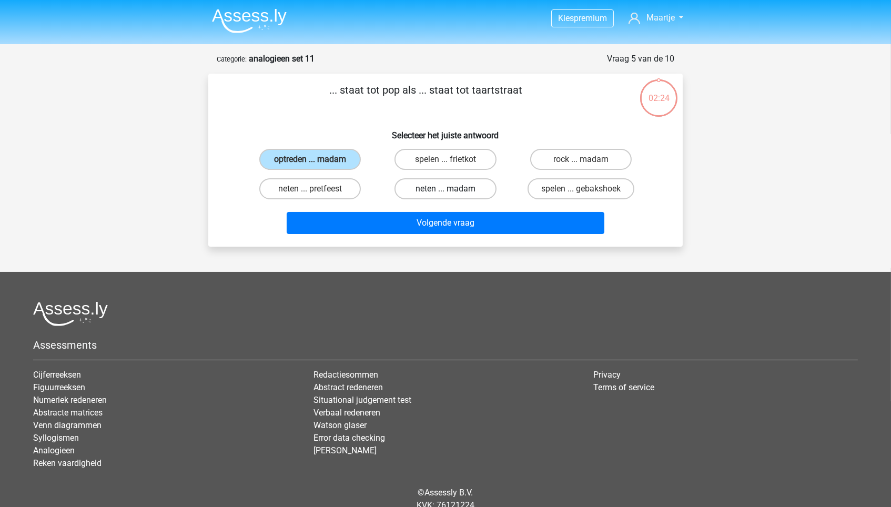
radio input "true"
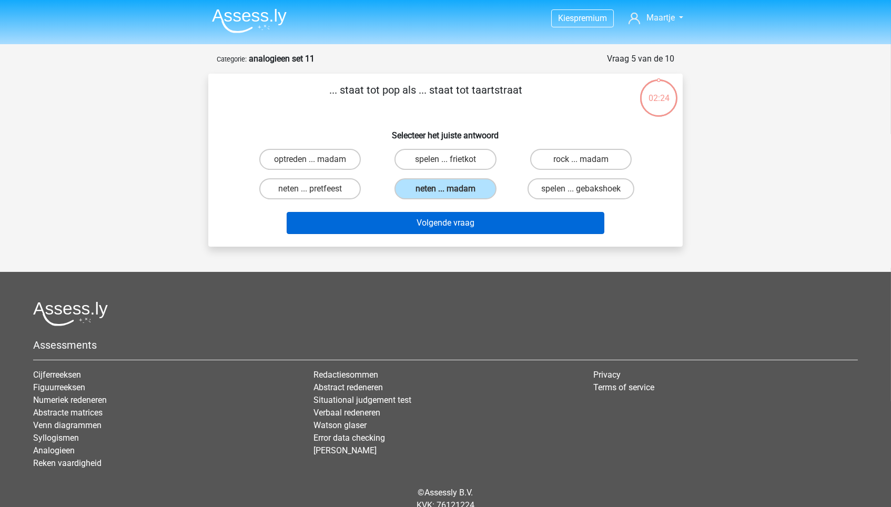
click at [455, 212] on button "Volgende vraag" at bounding box center [446, 223] width 318 height 22
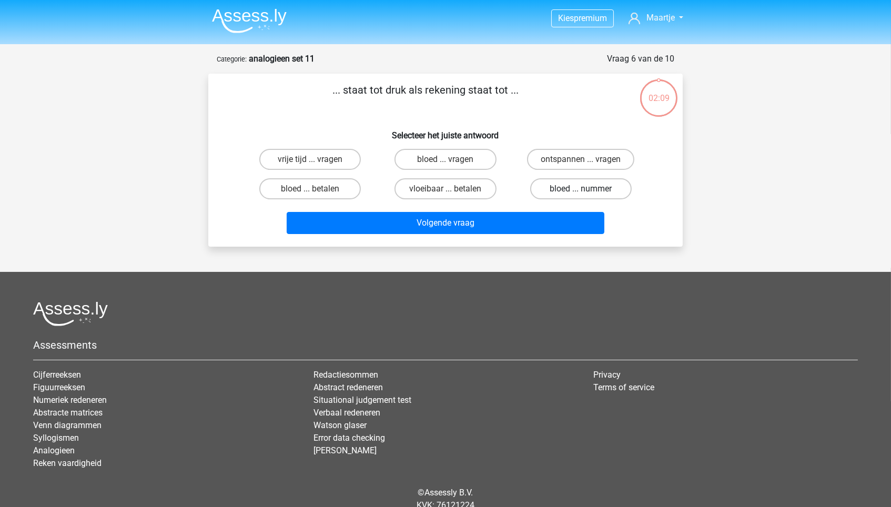
click at [615, 190] on label "bloed ... nummer" at bounding box center [581, 188] width 102 height 21
click at [588, 190] on input "bloed ... nummer" at bounding box center [584, 192] width 7 height 7
radio input "true"
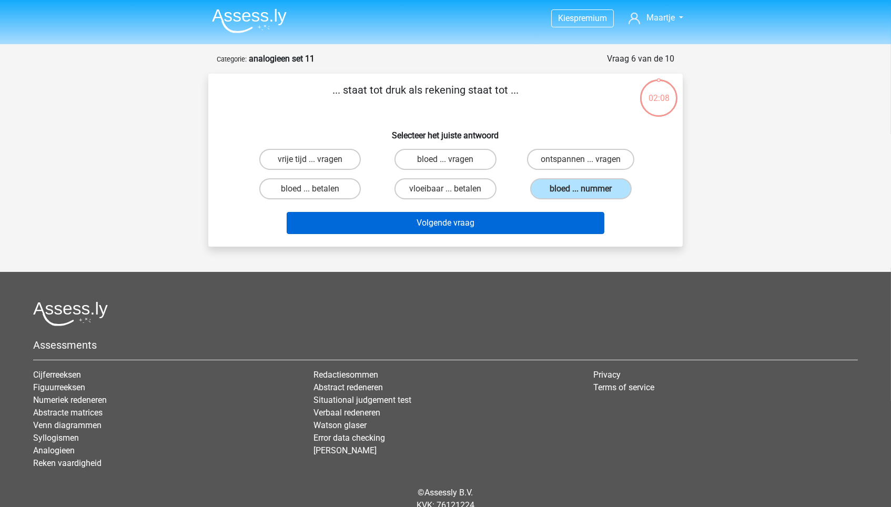
click at [581, 226] on button "Volgende vraag" at bounding box center [446, 223] width 318 height 22
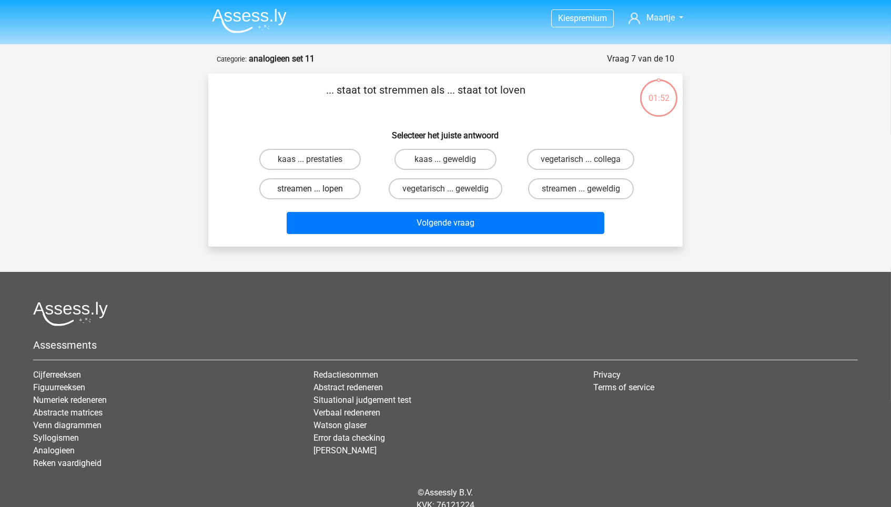
click at [348, 189] on label "streamen ... lopen" at bounding box center [310, 188] width 102 height 21
click at [317, 189] on input "streamen ... lopen" at bounding box center [313, 192] width 7 height 7
radio input "true"
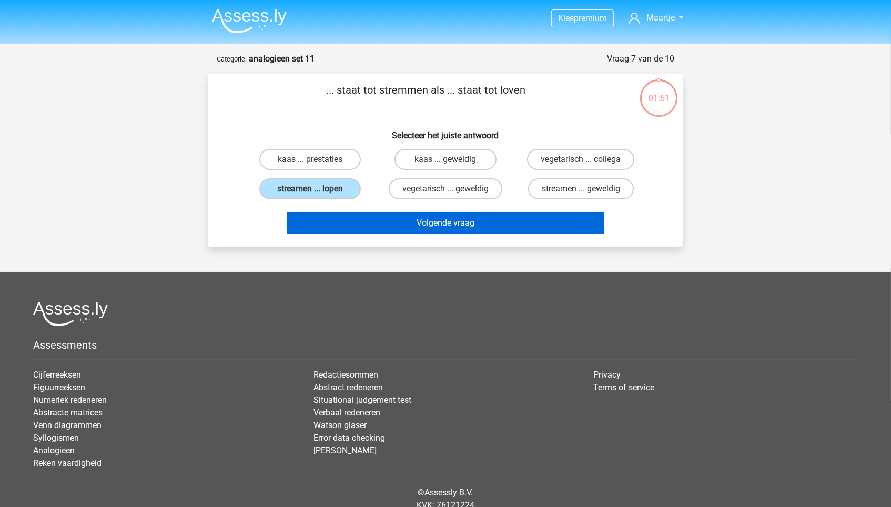
click at [374, 222] on button "Volgende vraag" at bounding box center [446, 223] width 318 height 22
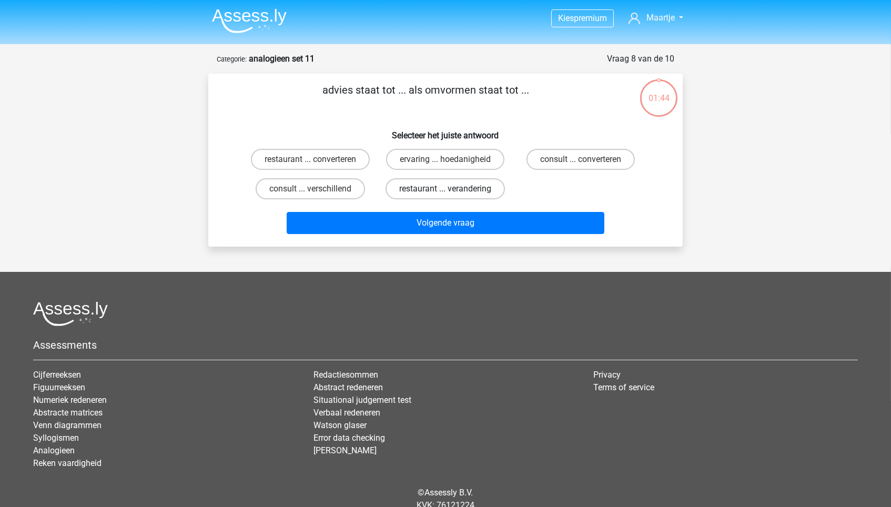
click at [440, 184] on label "restaurant ... verandering" at bounding box center [445, 188] width 119 height 21
click at [446, 189] on input "restaurant ... verandering" at bounding box center [449, 192] width 7 height 7
radio input "true"
click at [583, 149] on label "consult ... converteren" at bounding box center [581, 159] width 108 height 21
click at [583, 159] on input "consult ... converteren" at bounding box center [584, 162] width 7 height 7
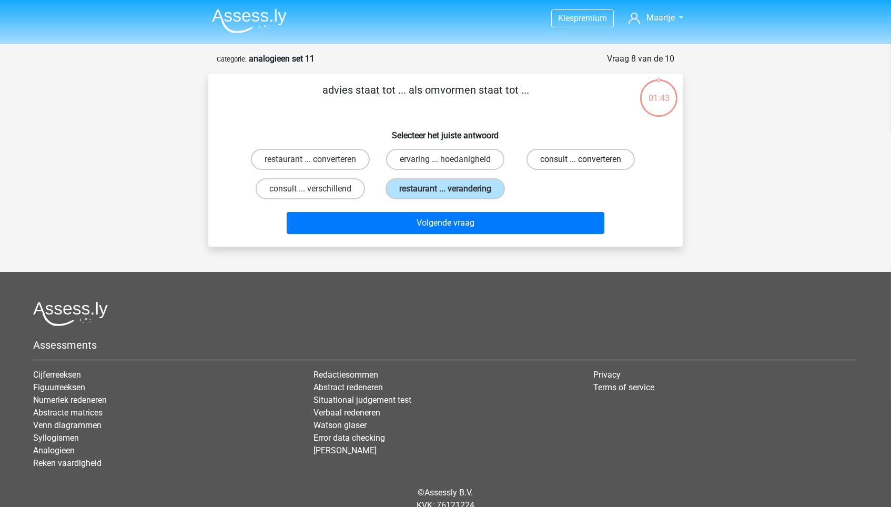
radio input "true"
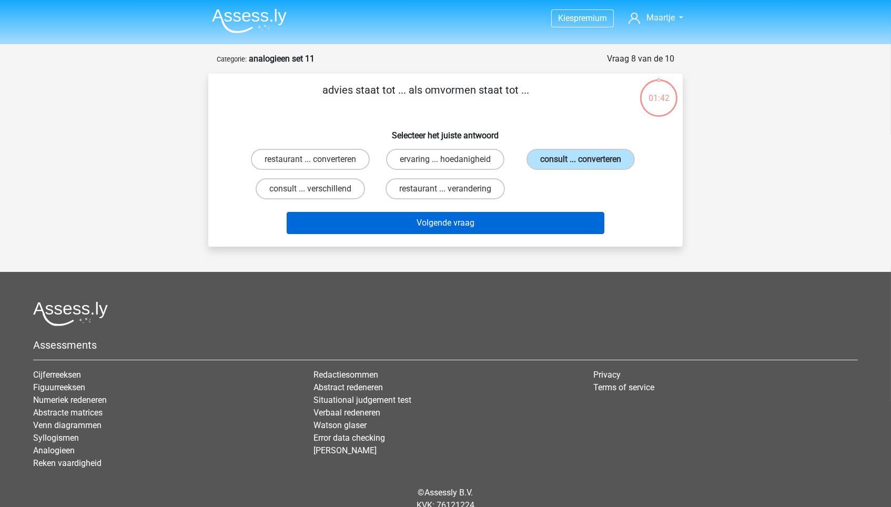
click at [551, 220] on button "Volgende vraag" at bounding box center [446, 223] width 318 height 22
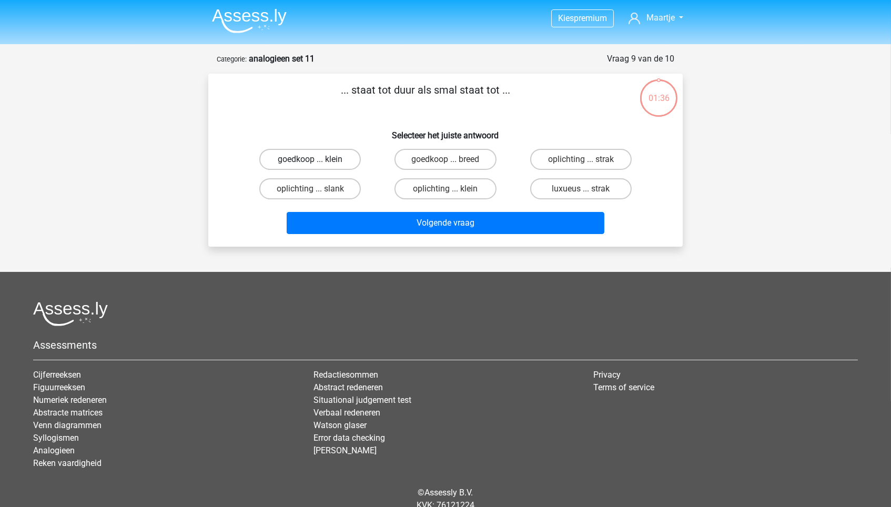
click at [336, 162] on label "goedkoop ... klein" at bounding box center [310, 159] width 102 height 21
click at [317, 162] on input "goedkoop ... klein" at bounding box center [313, 162] width 7 height 7
radio input "true"
click at [334, 187] on label "oplichting ... slank" at bounding box center [310, 188] width 102 height 21
click at [317, 189] on input "oplichting ... slank" at bounding box center [313, 192] width 7 height 7
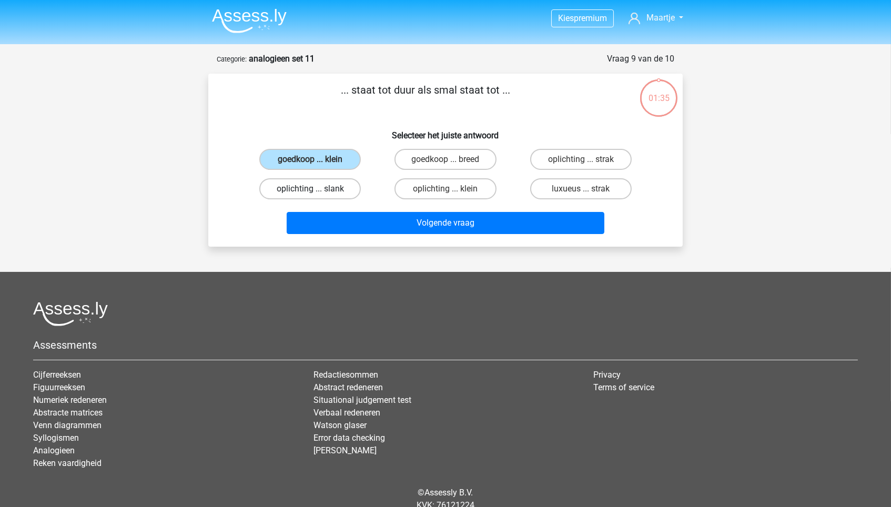
radio input "true"
click at [454, 155] on label "goedkoop ... breed" at bounding box center [446, 159] width 102 height 21
click at [452, 159] on input "goedkoop ... breed" at bounding box center [449, 162] width 7 height 7
radio input "true"
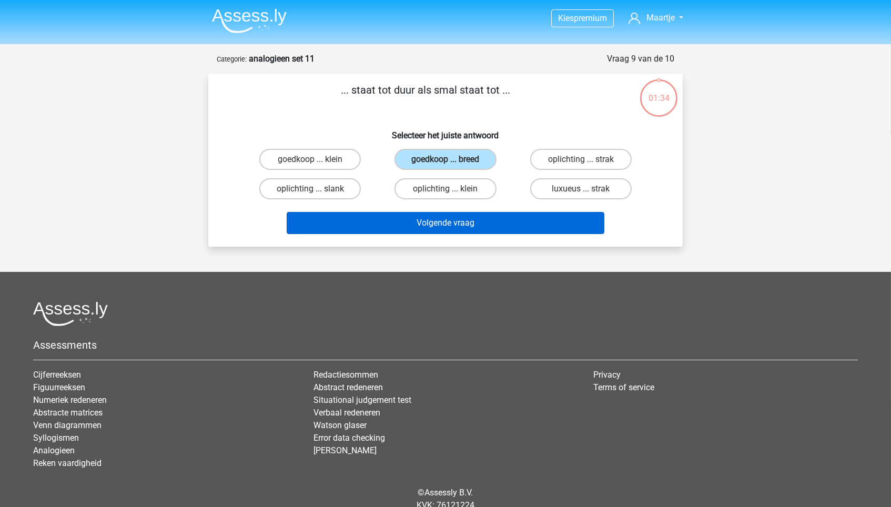
click at [472, 213] on button "Volgende vraag" at bounding box center [446, 223] width 318 height 22
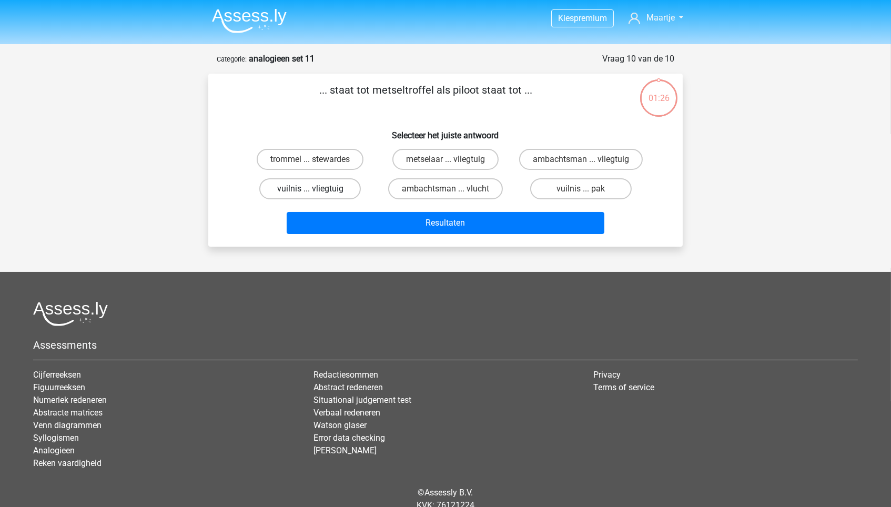
click at [341, 187] on label "vuilnis ... vliegtuig" at bounding box center [310, 188] width 102 height 21
click at [317, 189] on input "vuilnis ... vliegtuig" at bounding box center [313, 192] width 7 height 7
radio input "true"
click at [490, 190] on label "ambachtsman ... vlucht" at bounding box center [445, 188] width 115 height 21
click at [452, 190] on input "ambachtsman ... vlucht" at bounding box center [449, 192] width 7 height 7
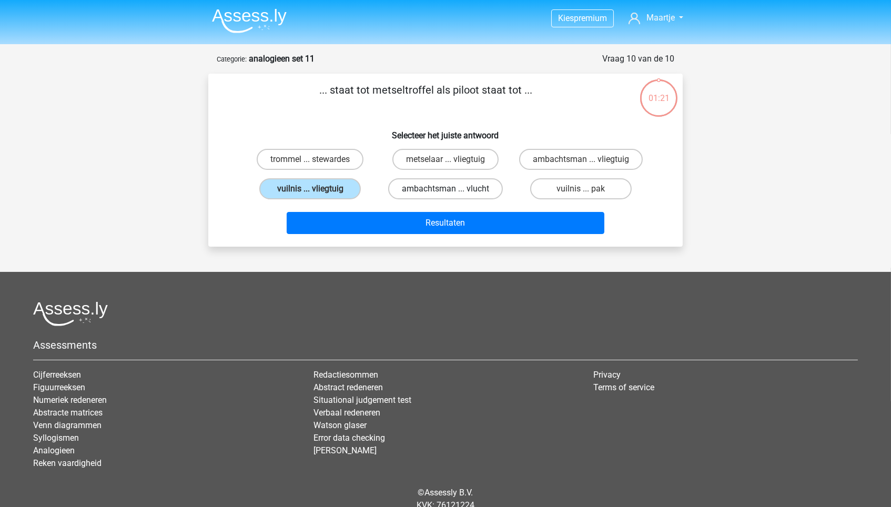
radio input "true"
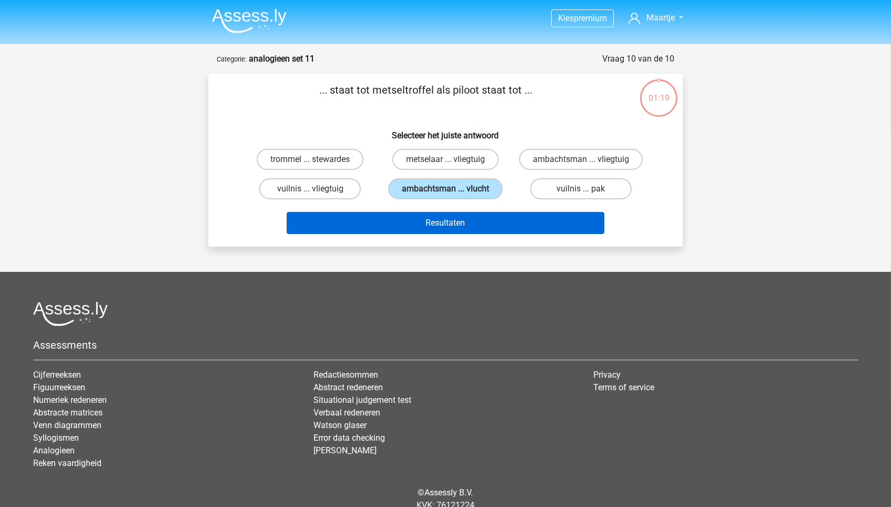
click at [502, 229] on button "Resultaten" at bounding box center [446, 223] width 318 height 22
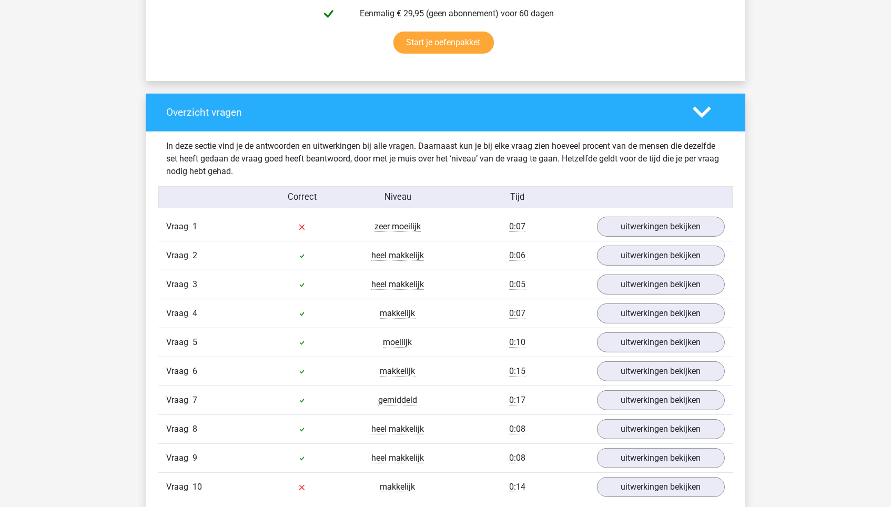
scroll to position [714, 0]
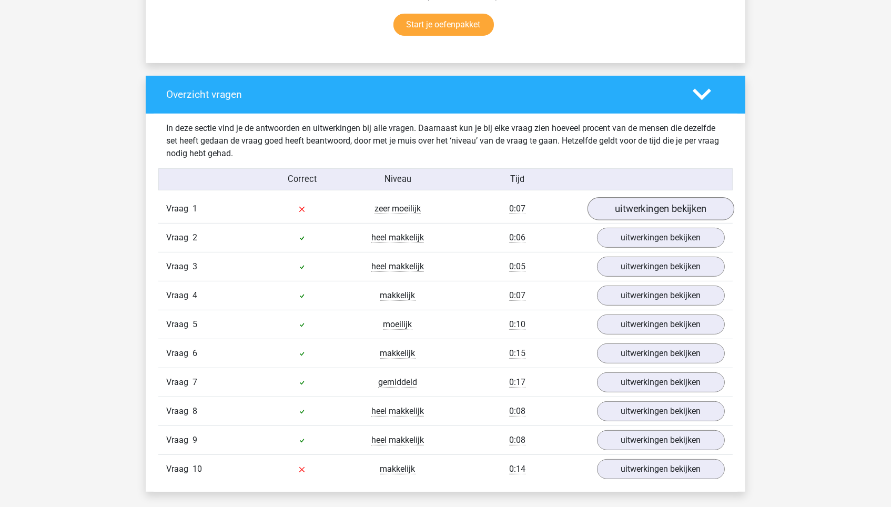
click at [632, 209] on link "uitwerkingen bekijken" at bounding box center [661, 208] width 147 height 23
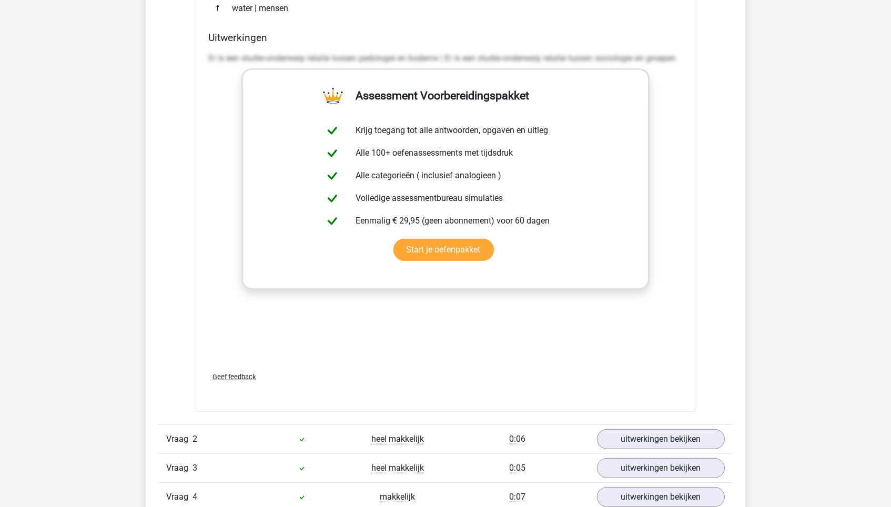
scroll to position [1313, 0]
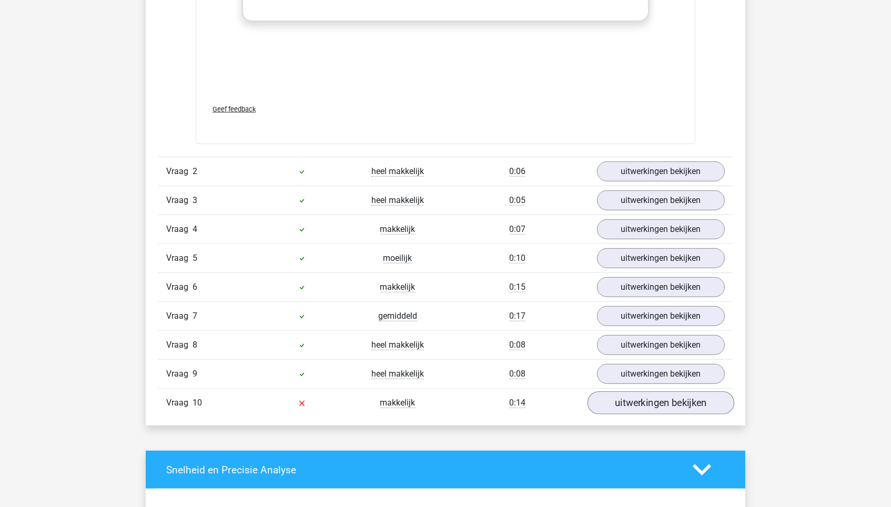
click at [654, 394] on link "uitwerkingen bekijken" at bounding box center [661, 402] width 147 height 23
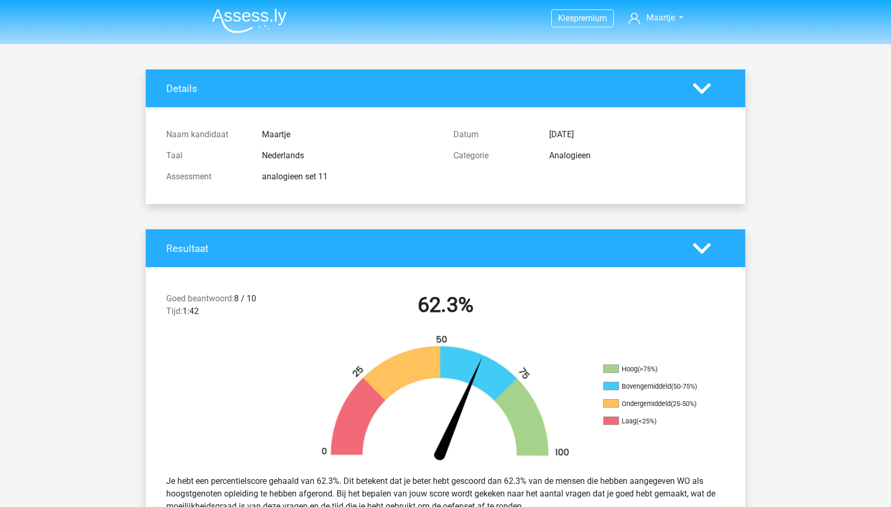
scroll to position [0, 0]
click at [244, 23] on img at bounding box center [249, 20] width 75 height 25
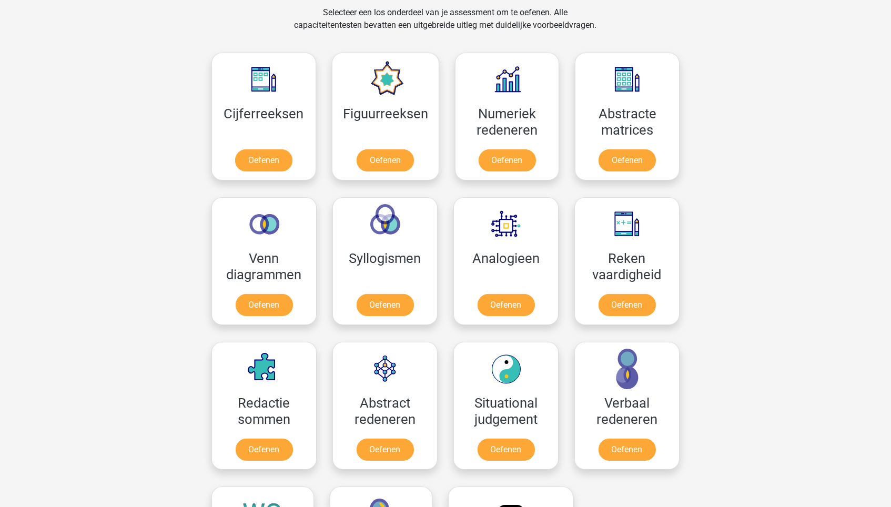
scroll to position [442, 0]
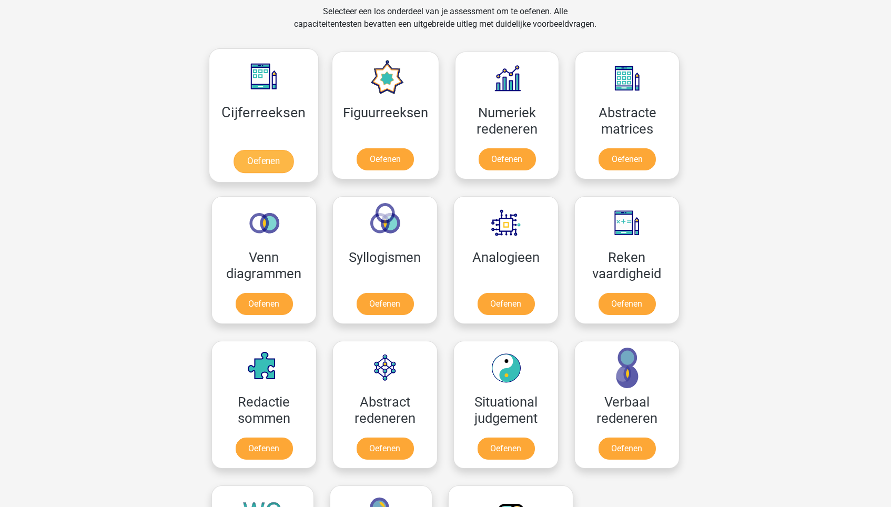
click at [288, 150] on link "Oefenen" at bounding box center [264, 161] width 60 height 23
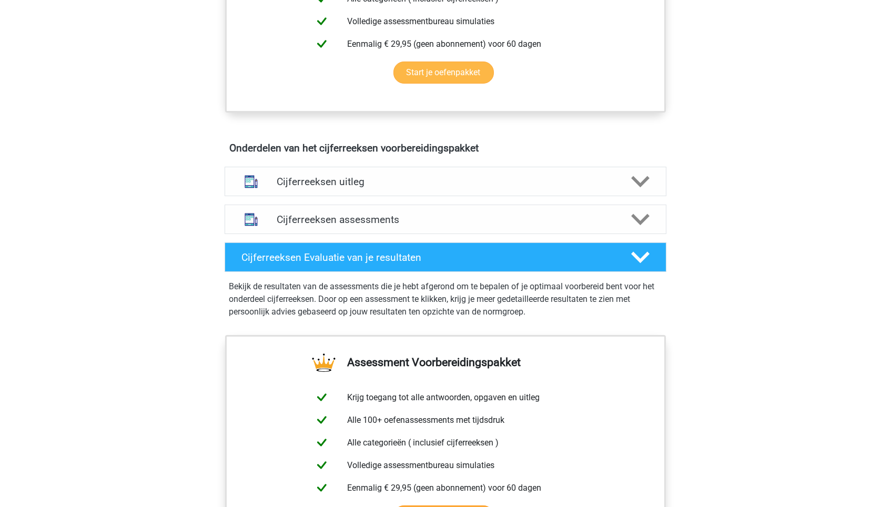
scroll to position [513, 0]
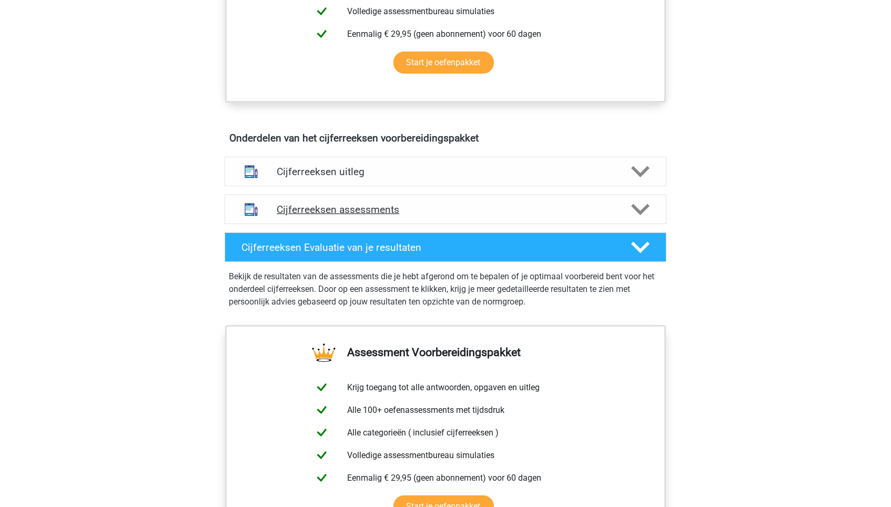
click at [331, 224] on div "Cijferreeksen assessments" at bounding box center [446, 209] width 442 height 29
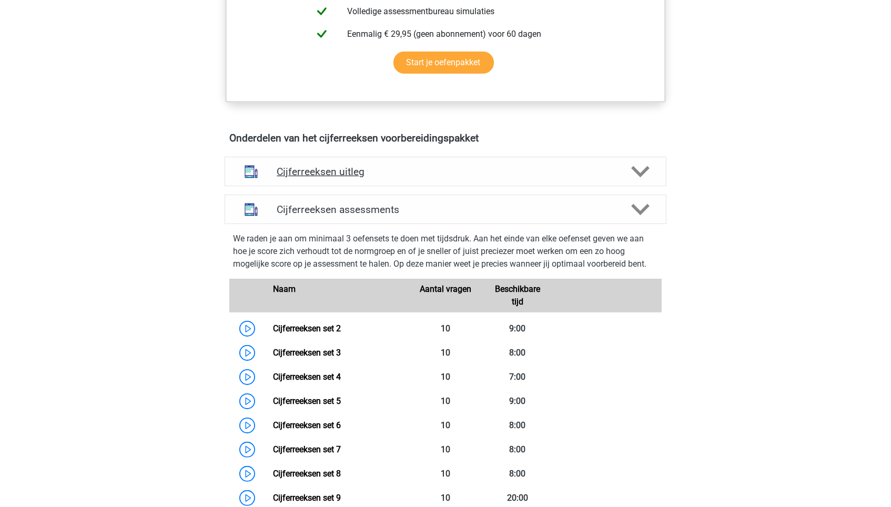
click at [338, 178] on h4 "Cijferreeksen uitleg" at bounding box center [446, 172] width 338 height 12
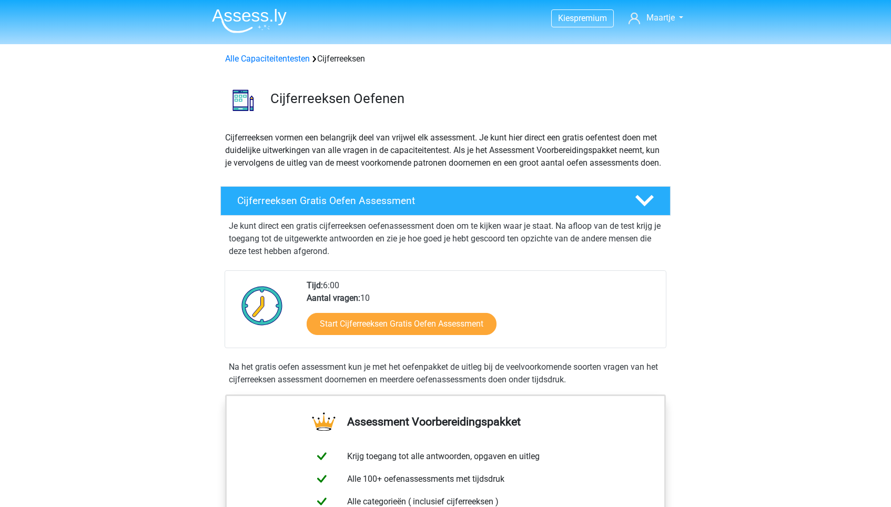
scroll to position [0, 0]
